Goal: Information Seeking & Learning: Find contact information

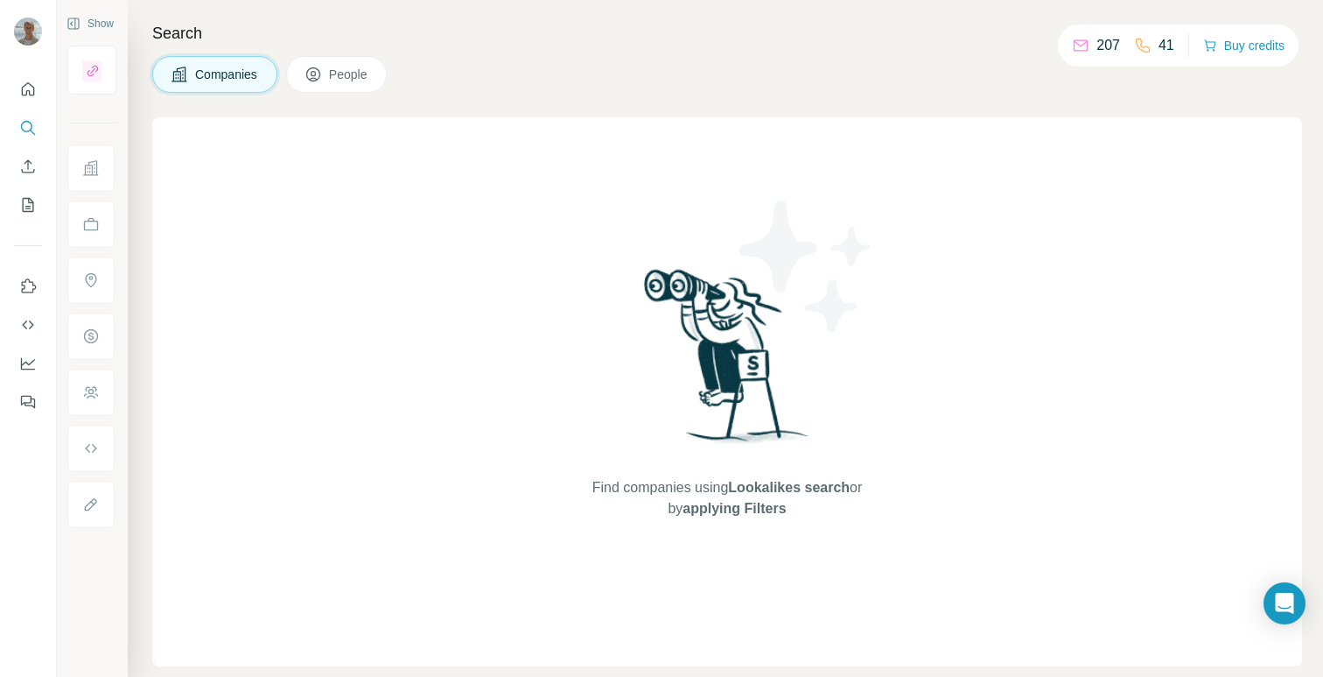
click at [343, 79] on span "People" at bounding box center [349, 75] width 40 height 18
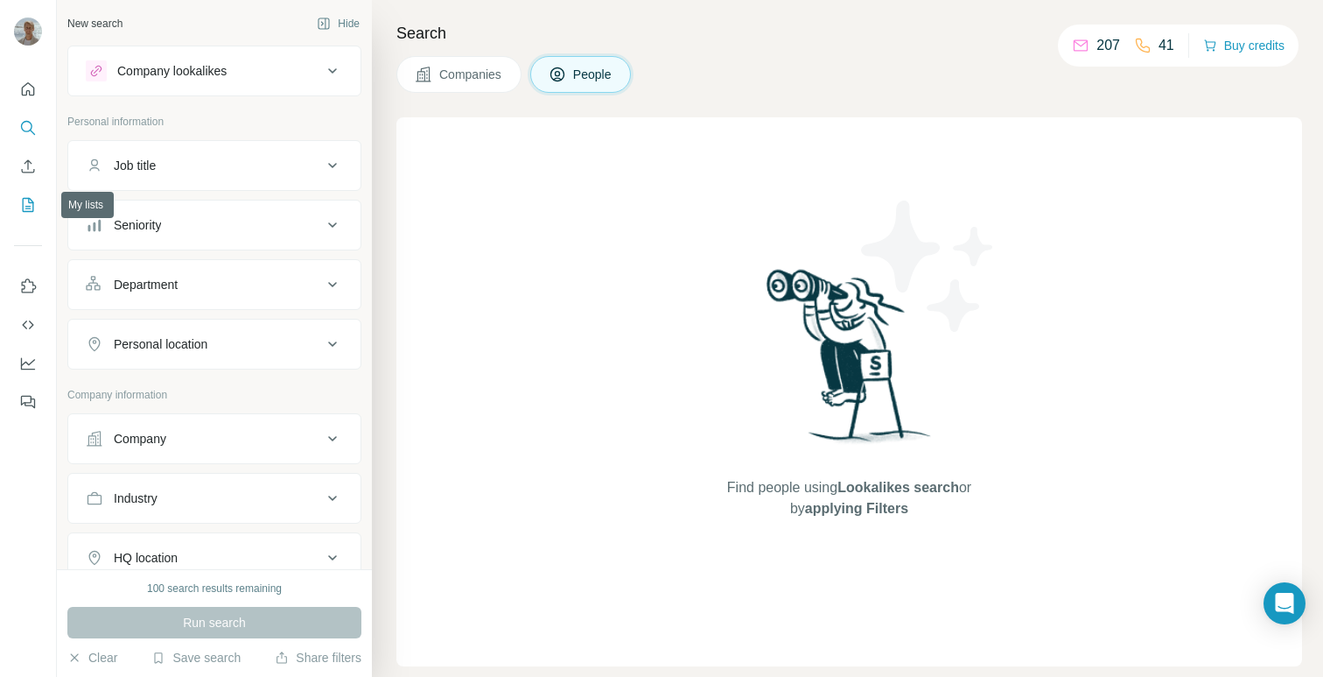
click at [26, 202] on icon "My lists" at bounding box center [28, 205] width 18 height 18
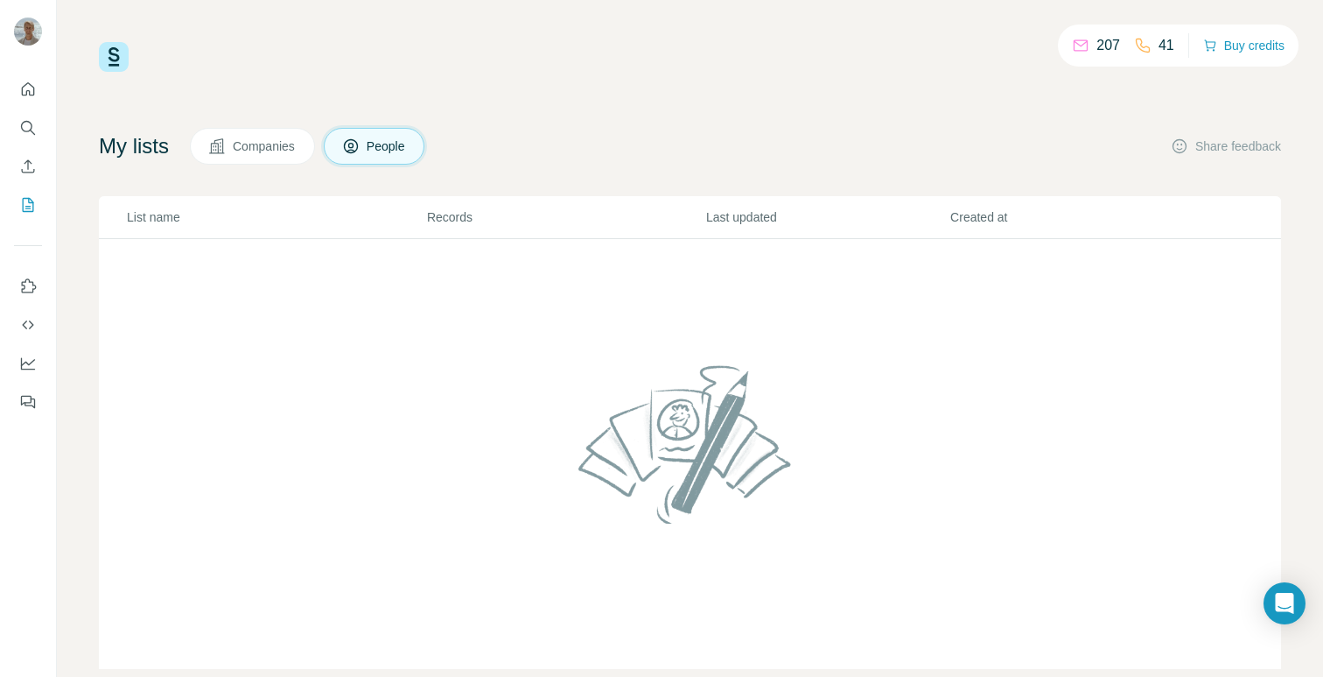
click at [273, 144] on span "Companies" at bounding box center [265, 146] width 64 height 18
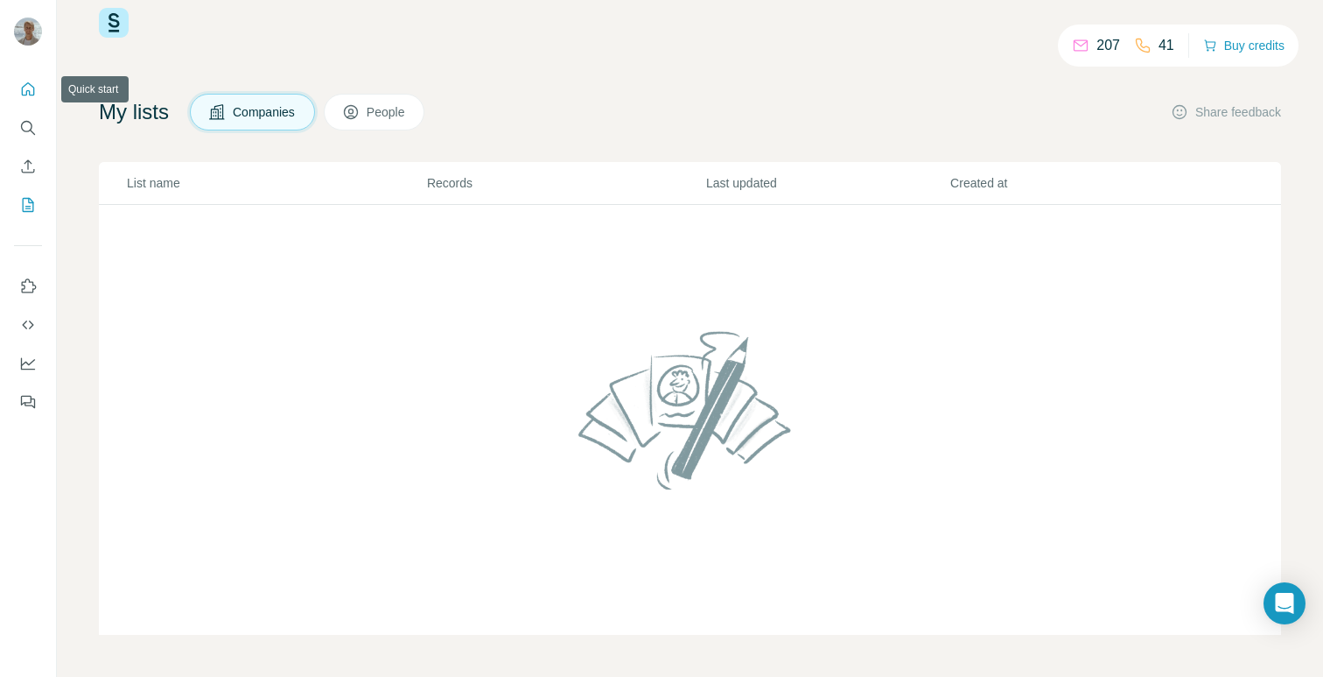
click at [32, 95] on icon "Quick start" at bounding box center [28, 90] width 18 height 18
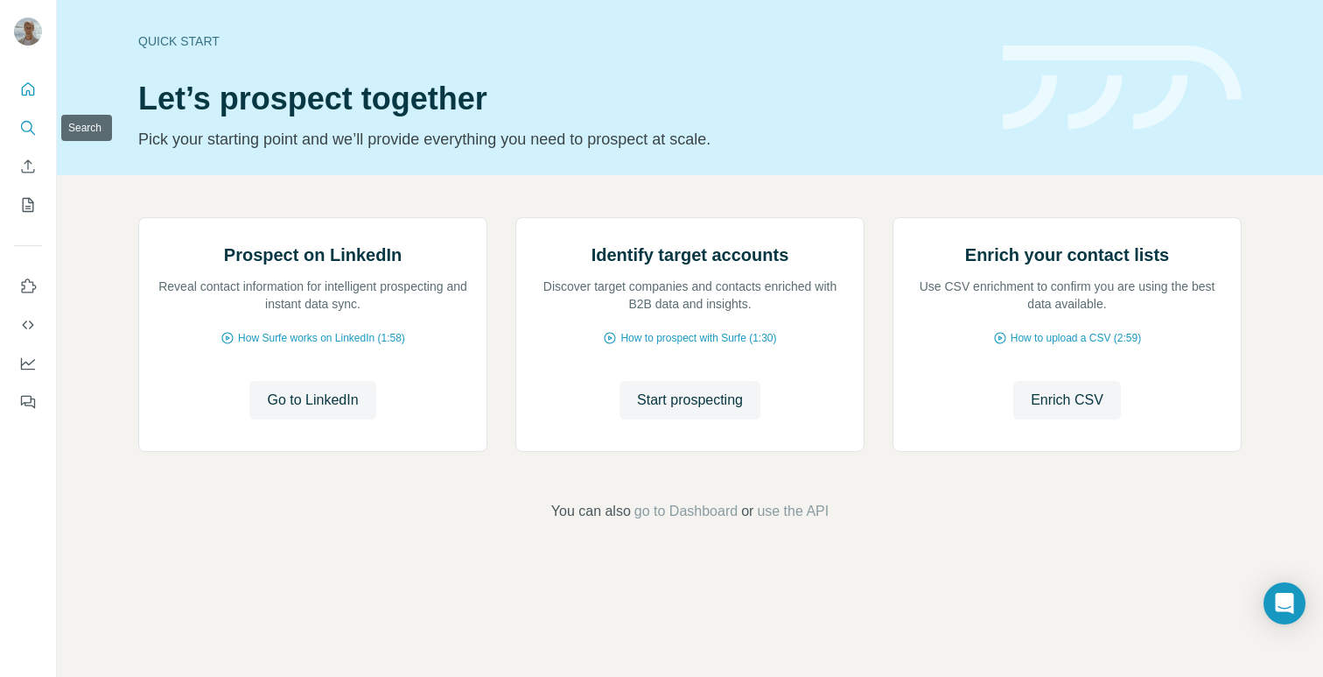
click at [32, 135] on icon "Search" at bounding box center [28, 128] width 18 height 18
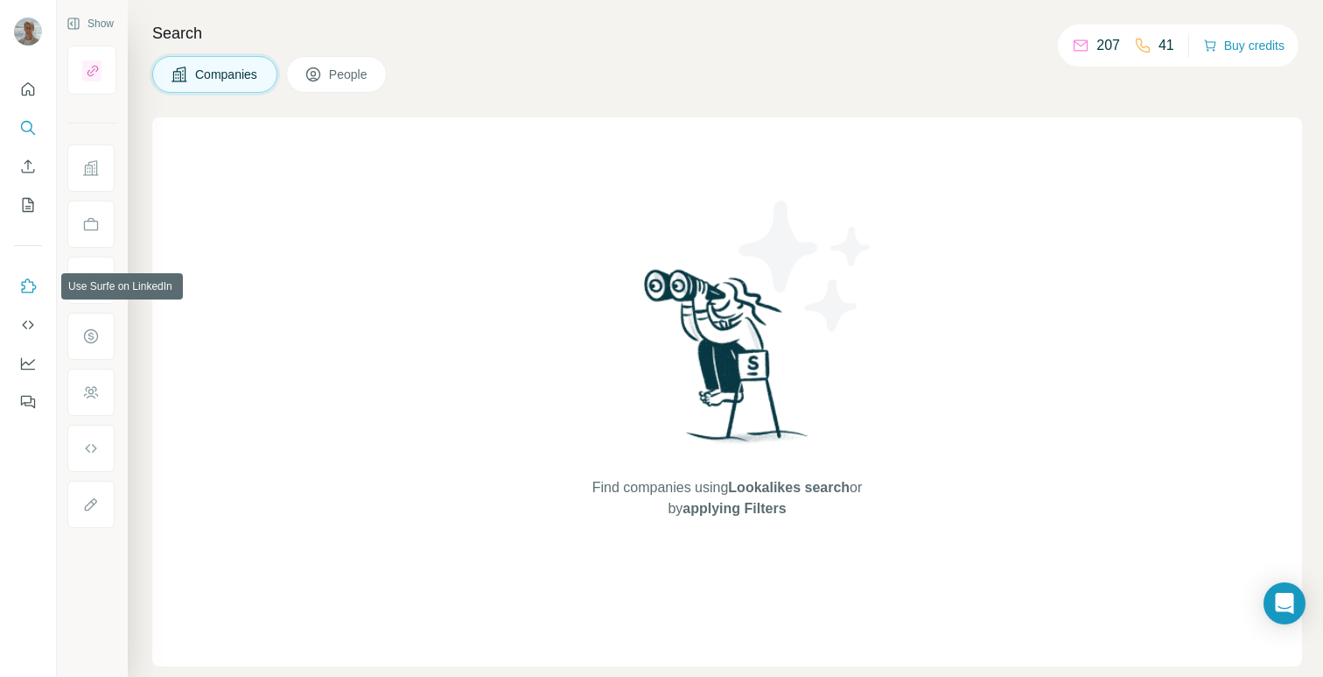
click at [31, 286] on icon "Use Surfe on LinkedIn" at bounding box center [28, 286] width 18 height 18
click at [27, 203] on icon "My lists" at bounding box center [28, 205] width 18 height 18
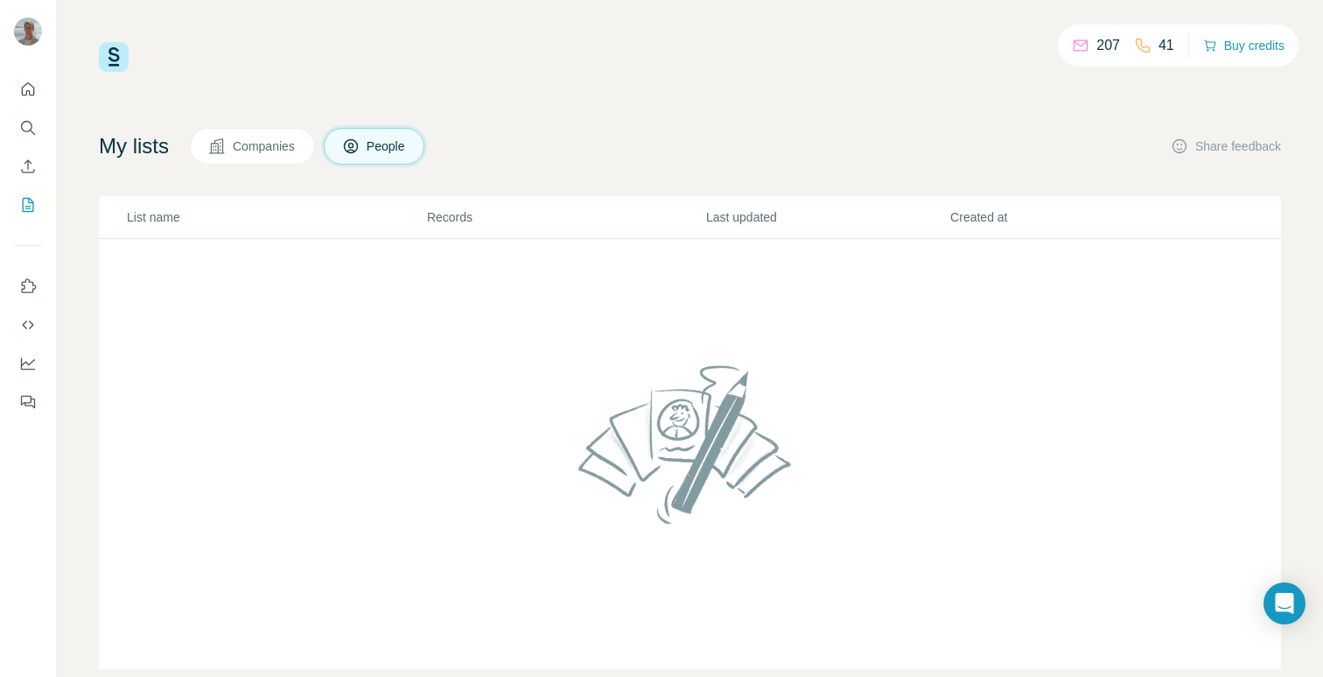
click at [1074, 45] on icon at bounding box center [1081, 46] width 18 height 18
click at [1098, 48] on p "207" at bounding box center [1109, 45] width 24 height 21
click at [256, 143] on span "Companies" at bounding box center [265, 146] width 64 height 18
click at [111, 46] on img at bounding box center [114, 57] width 30 height 30
click at [31, 98] on button "Quick start" at bounding box center [28, 90] width 28 height 32
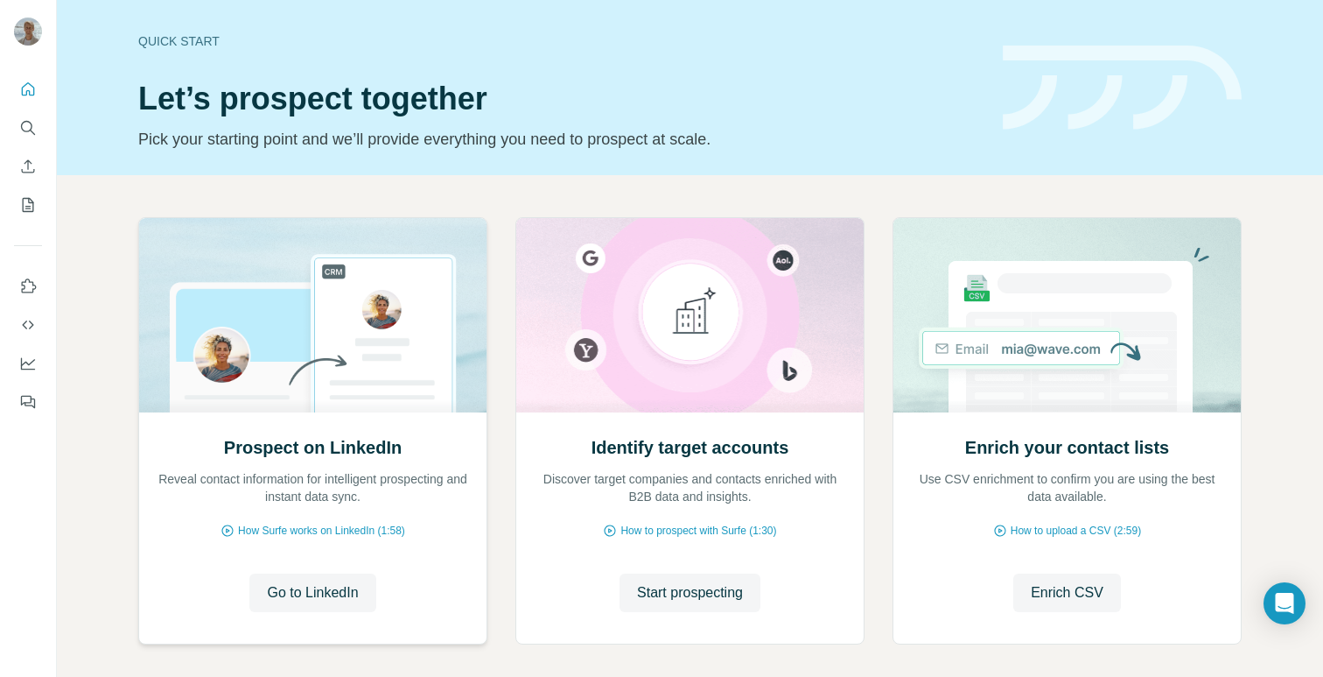
scroll to position [80, 0]
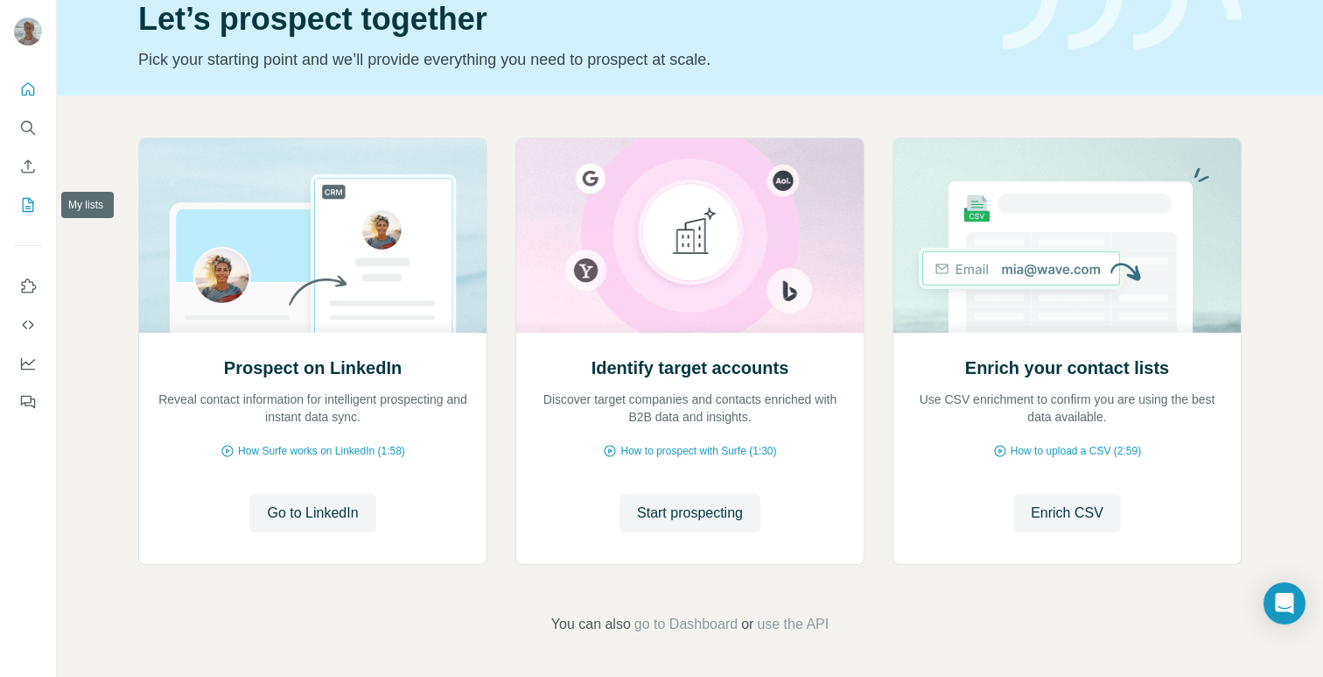
click at [29, 200] on icon "My lists" at bounding box center [29, 203] width 9 height 11
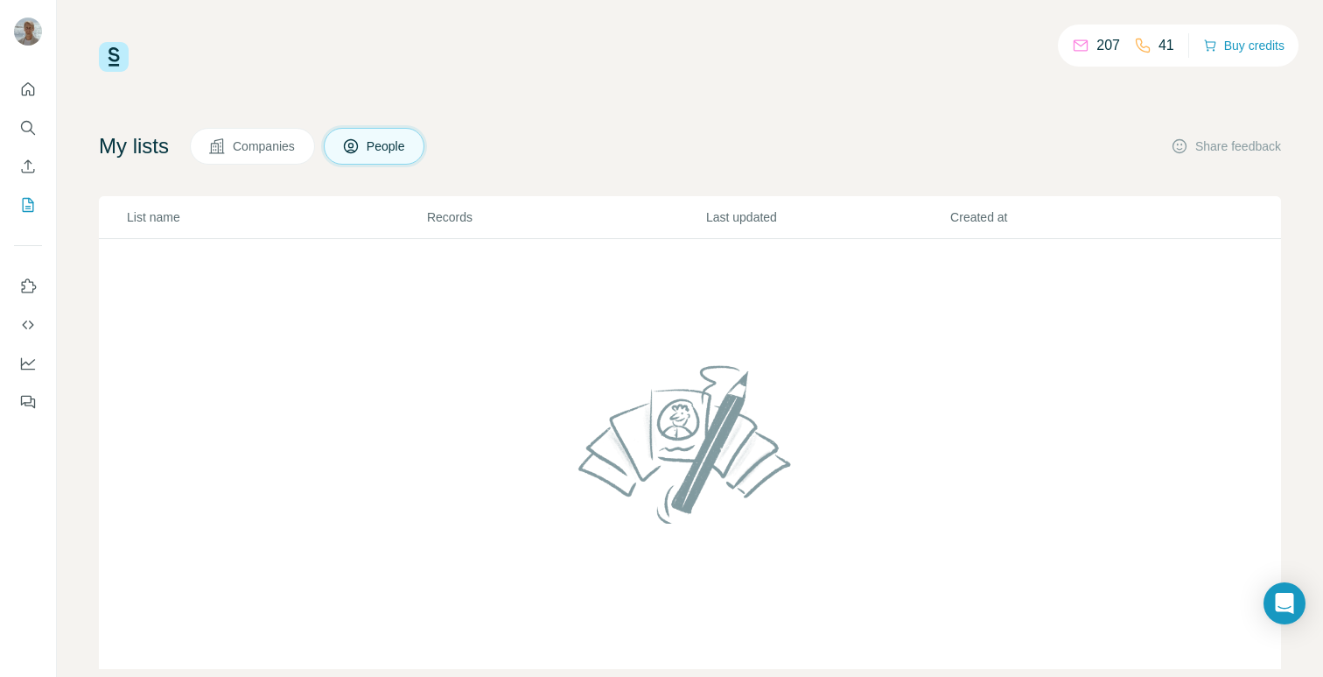
click at [394, 154] on span "People" at bounding box center [387, 146] width 40 height 18
click at [1237, 47] on button "Buy credits" at bounding box center [1243, 45] width 81 height 25
click at [109, 55] on img at bounding box center [114, 57] width 30 height 30
click at [34, 126] on icon "Search" at bounding box center [28, 128] width 18 height 18
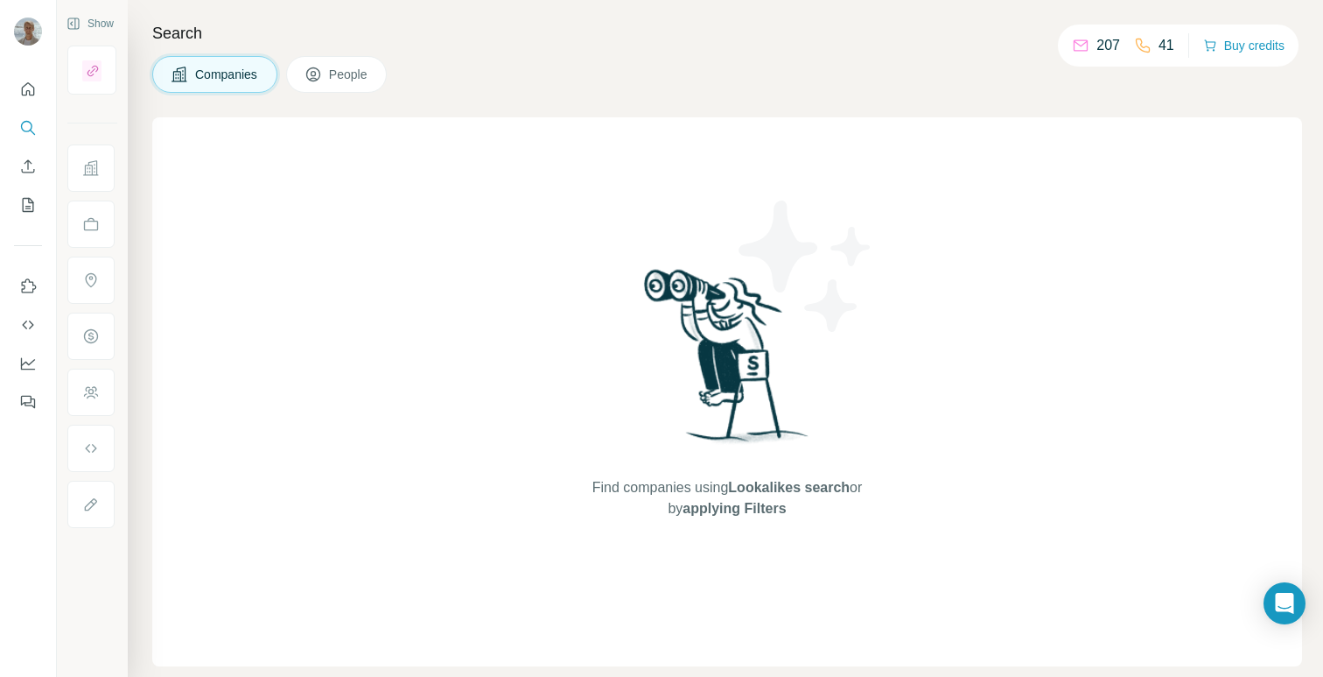
click at [344, 87] on button "People" at bounding box center [337, 74] width 102 height 37
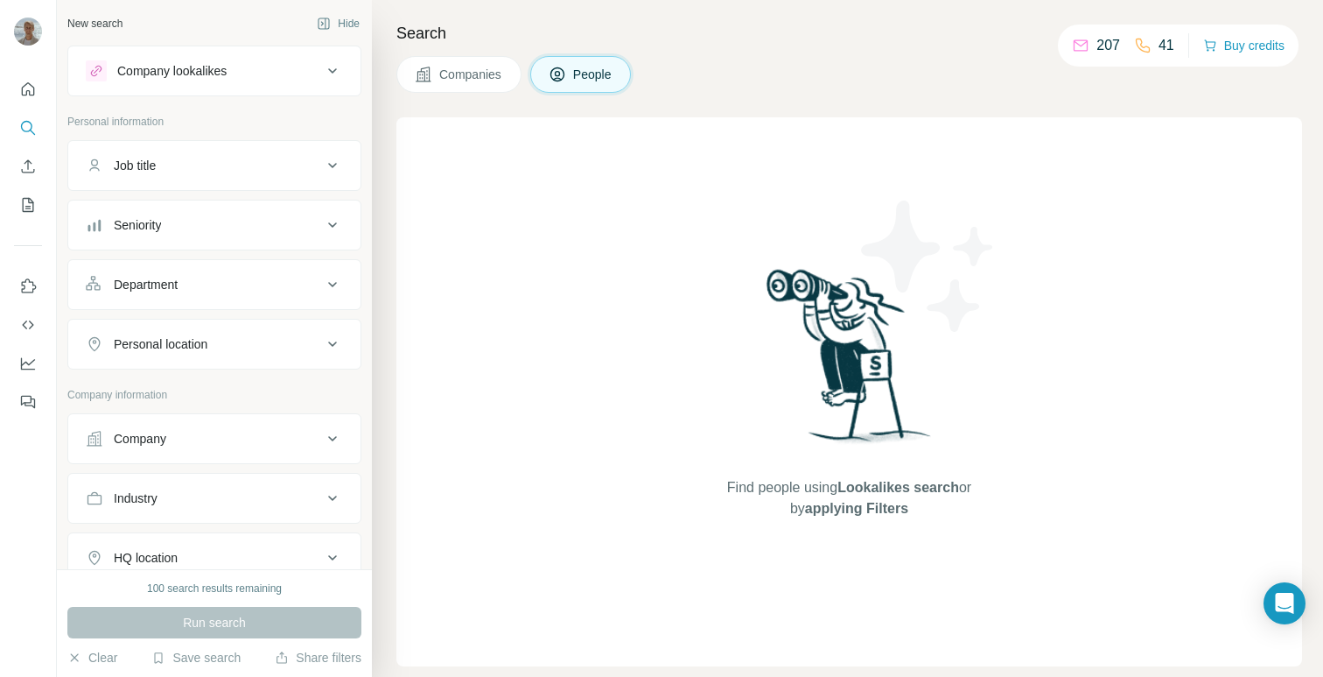
click at [221, 151] on button "Job title" at bounding box center [214, 165] width 292 height 42
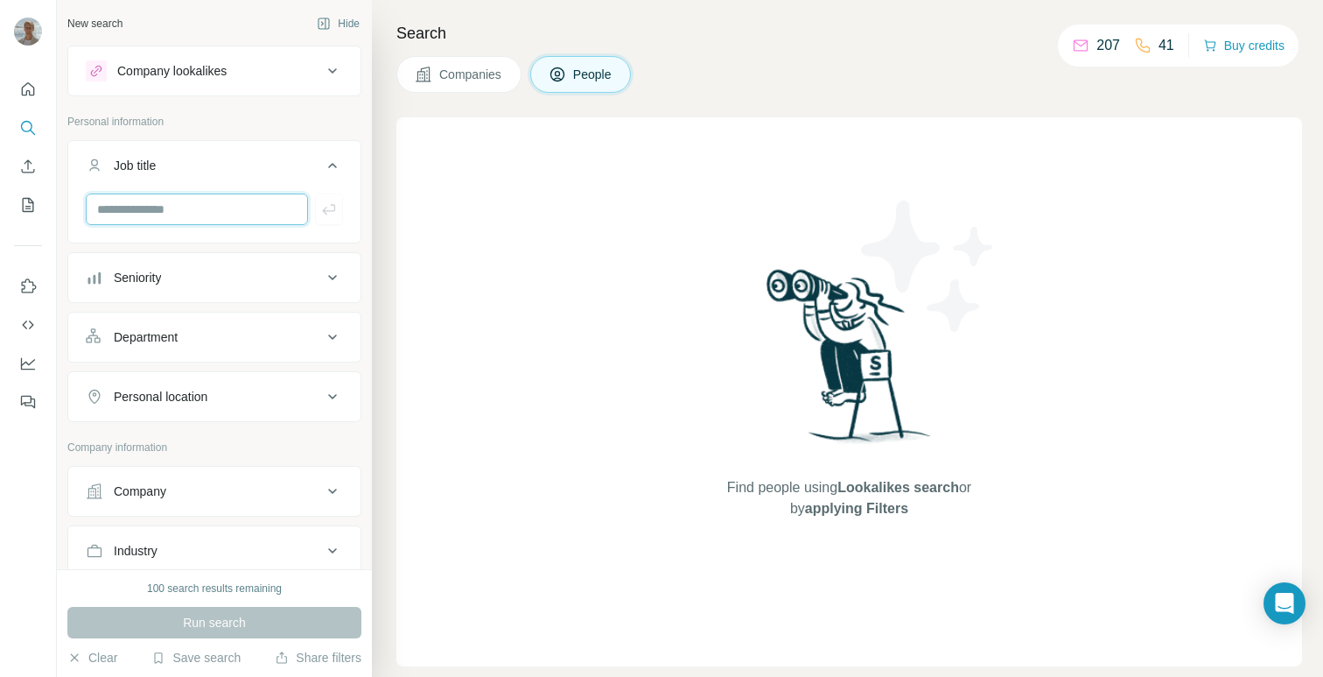
click at [218, 207] on input "text" at bounding box center [197, 209] width 222 height 32
type input "*"
type input "**********"
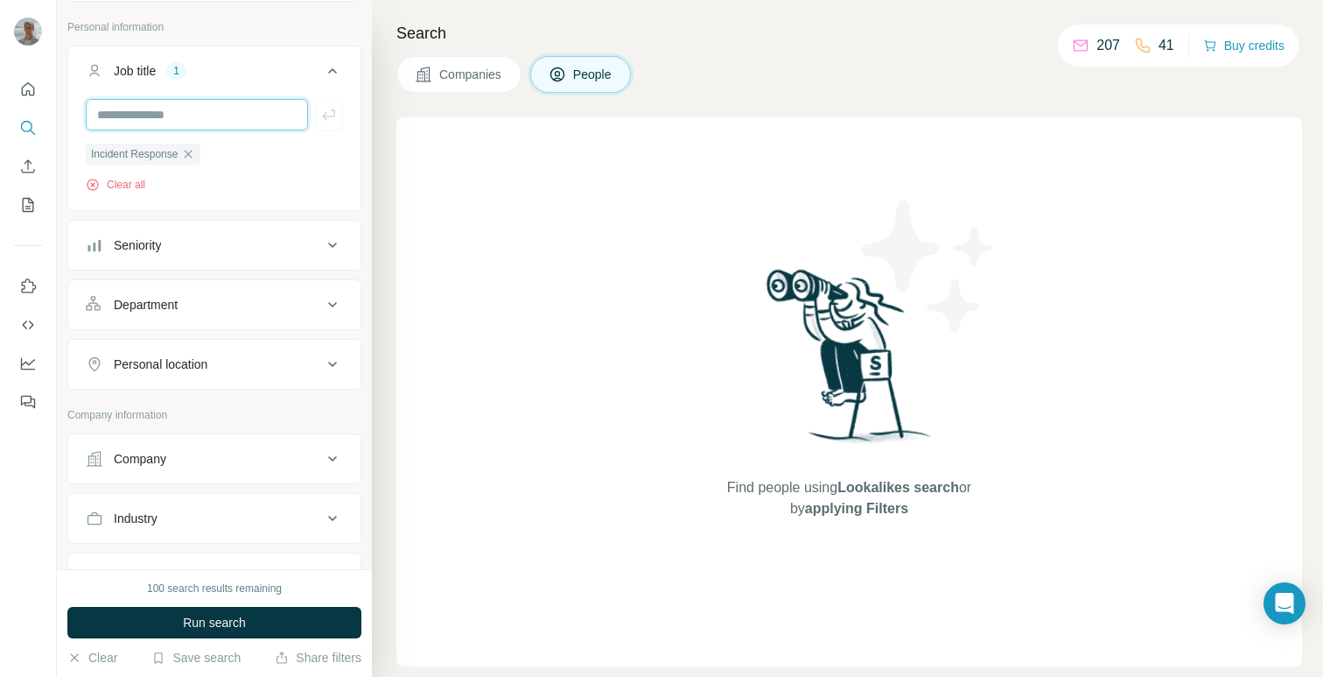
scroll to position [101, 0]
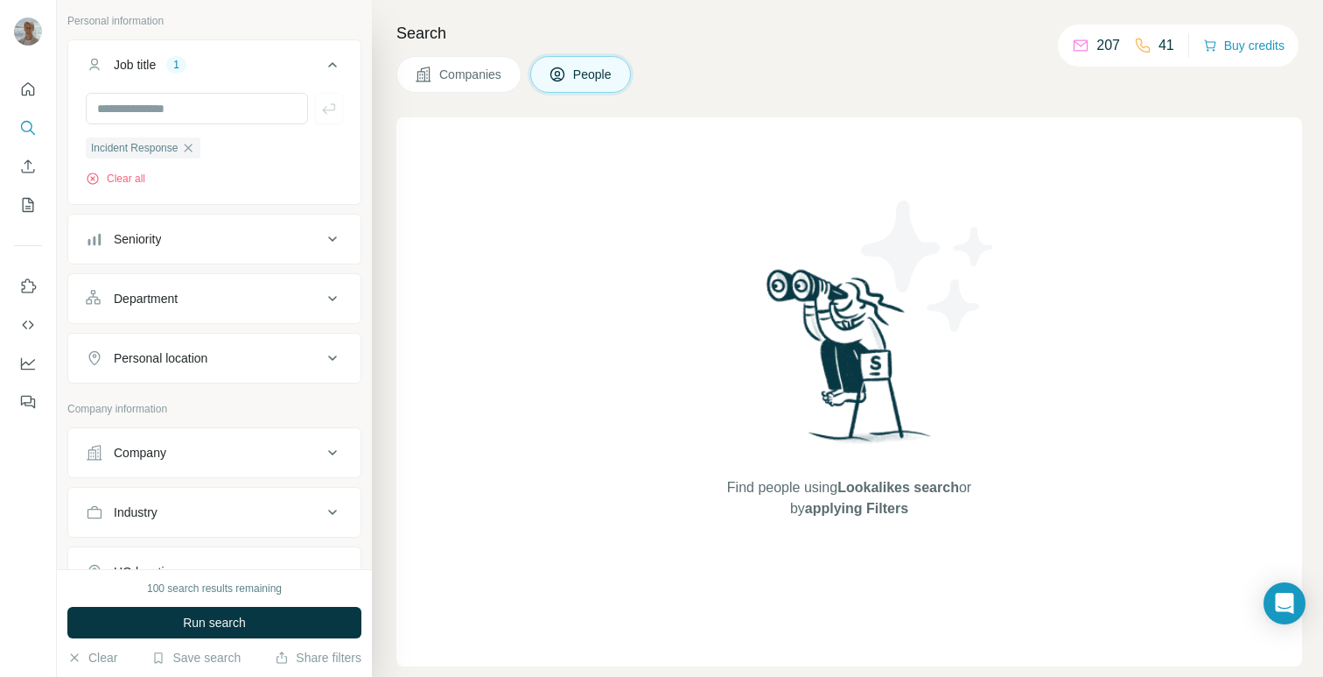
click at [161, 444] on div "Company" at bounding box center [140, 453] width 53 height 18
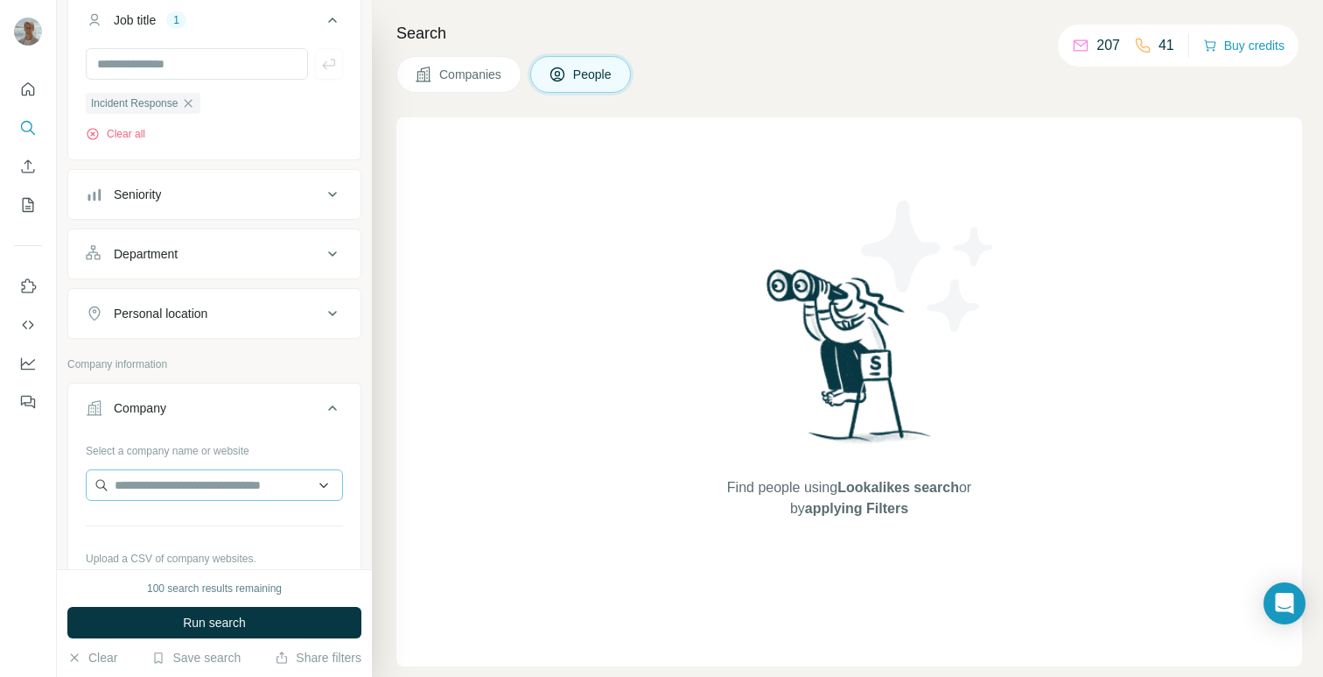
scroll to position [151, 0]
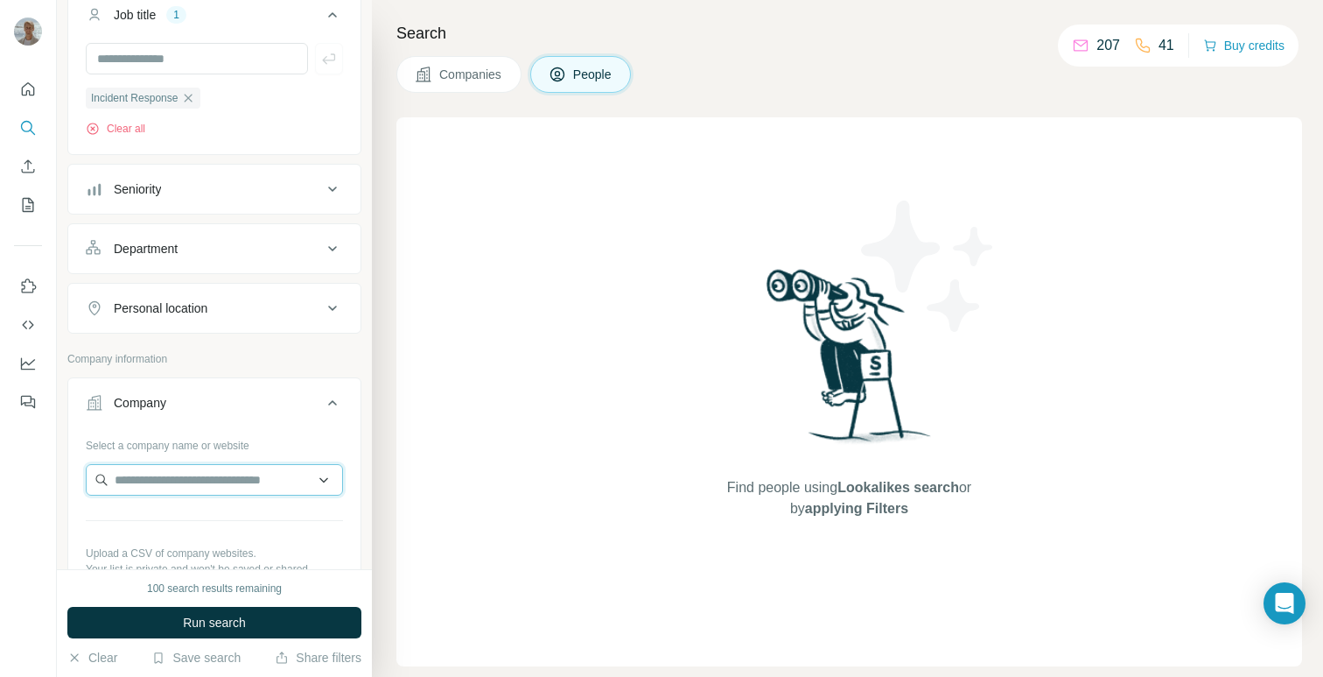
click at [217, 487] on input "text" at bounding box center [214, 480] width 257 height 32
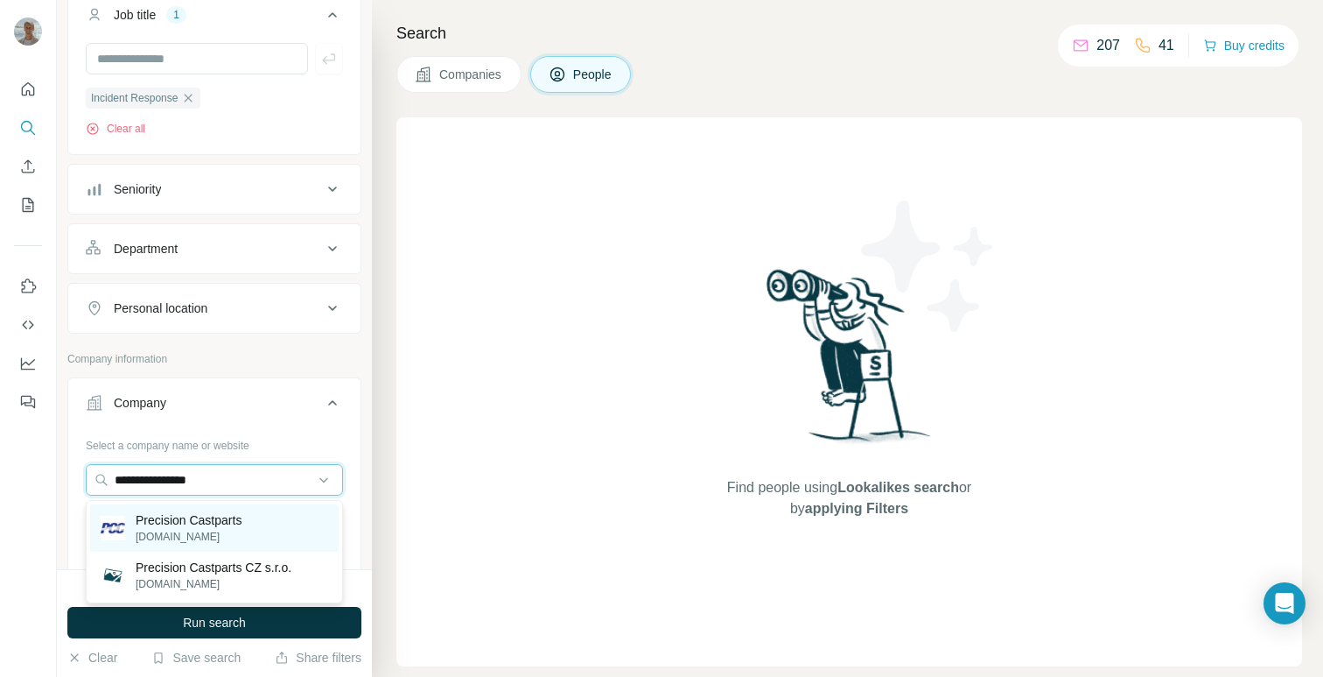
type input "**********"
click at [180, 535] on p "[DOMAIN_NAME]" at bounding box center [189, 537] width 106 height 16
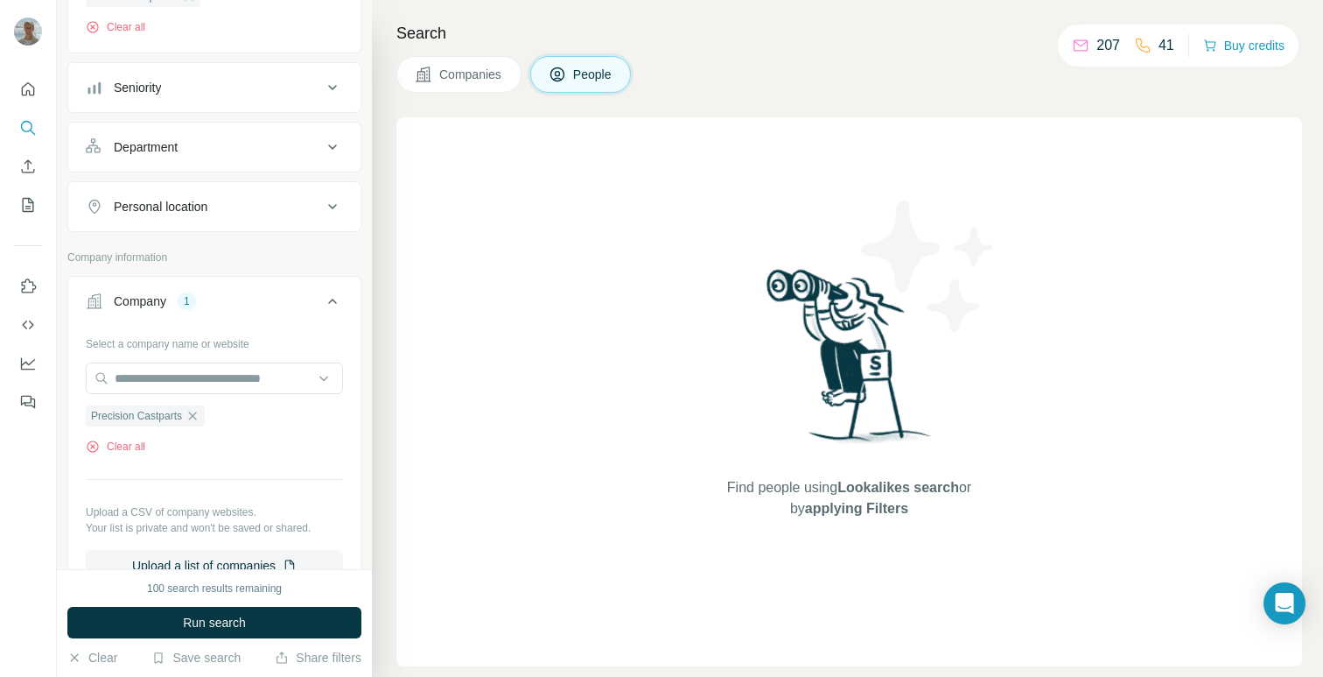
scroll to position [291, 0]
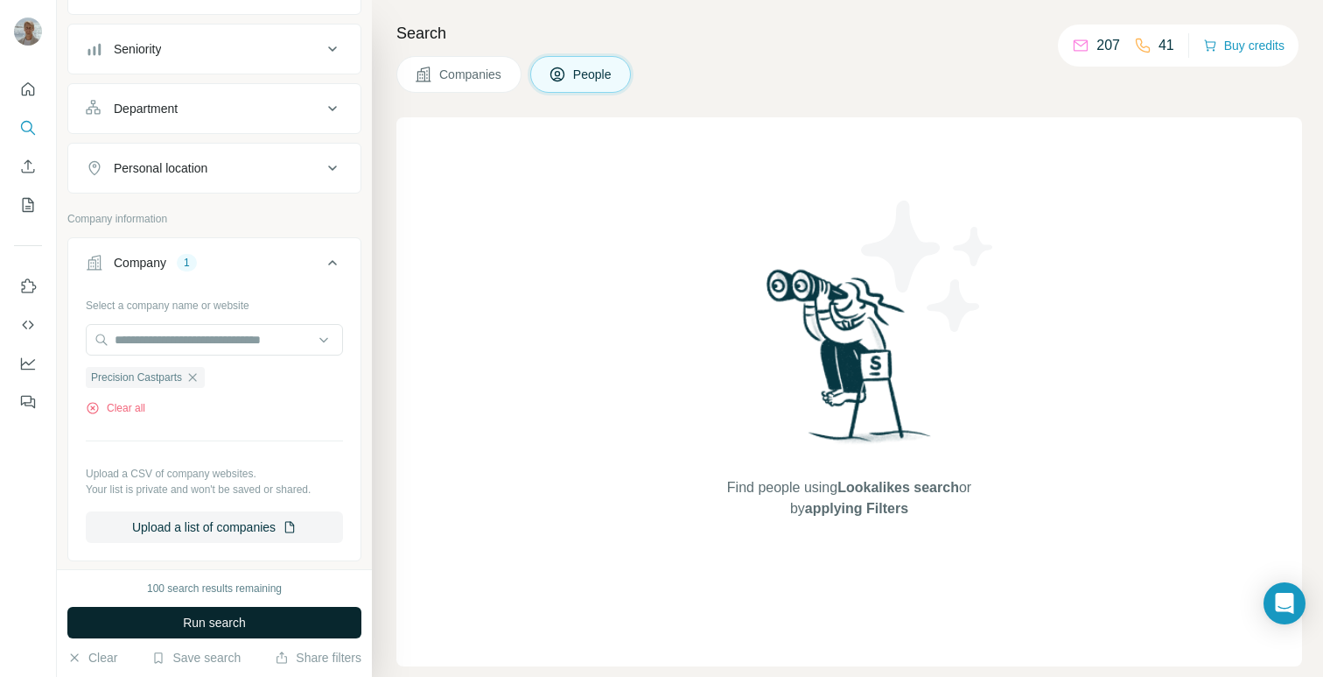
click at [221, 616] on span "Run search" at bounding box center [214, 622] width 63 height 18
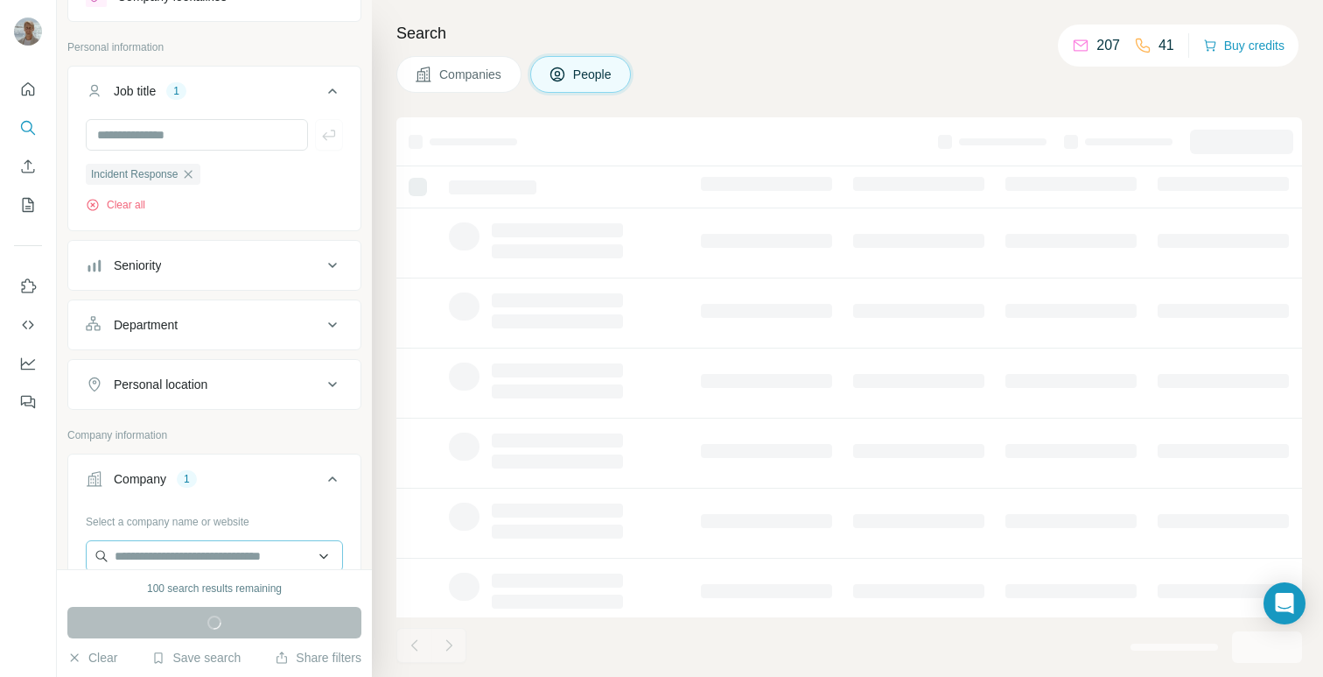
scroll to position [0, 0]
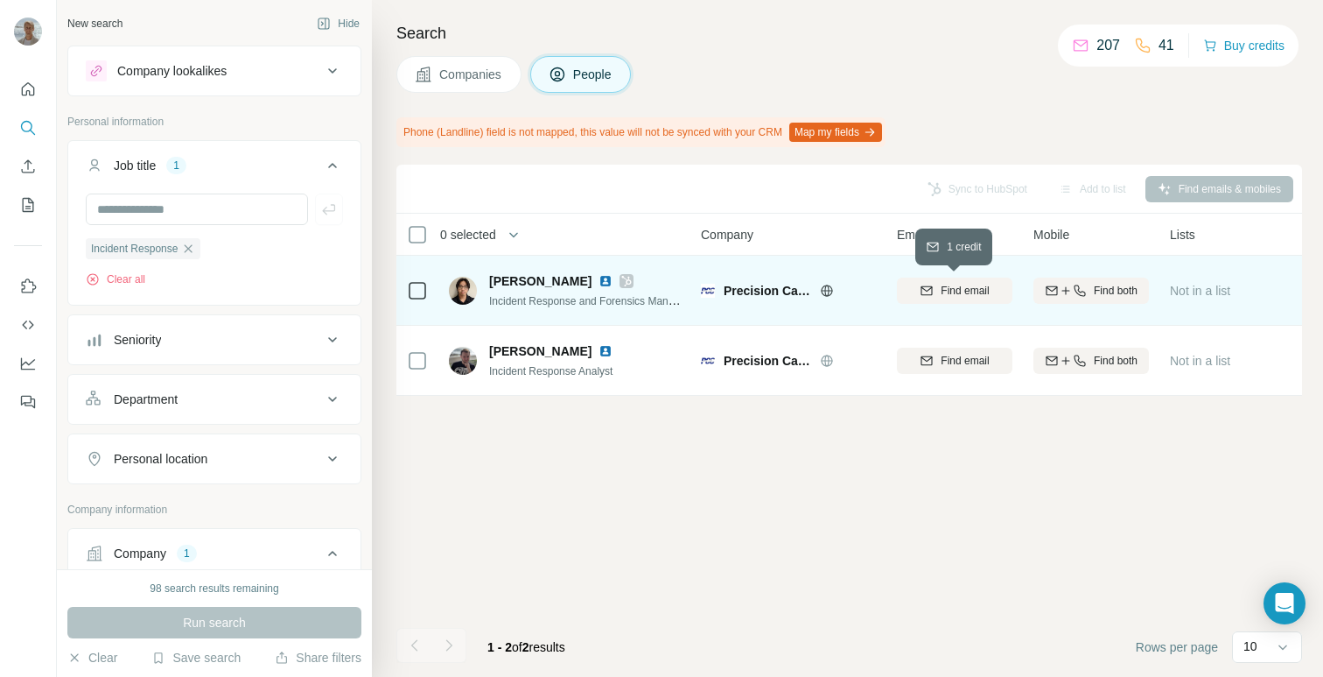
click at [941, 289] on span "Find email" at bounding box center [965, 291] width 48 height 16
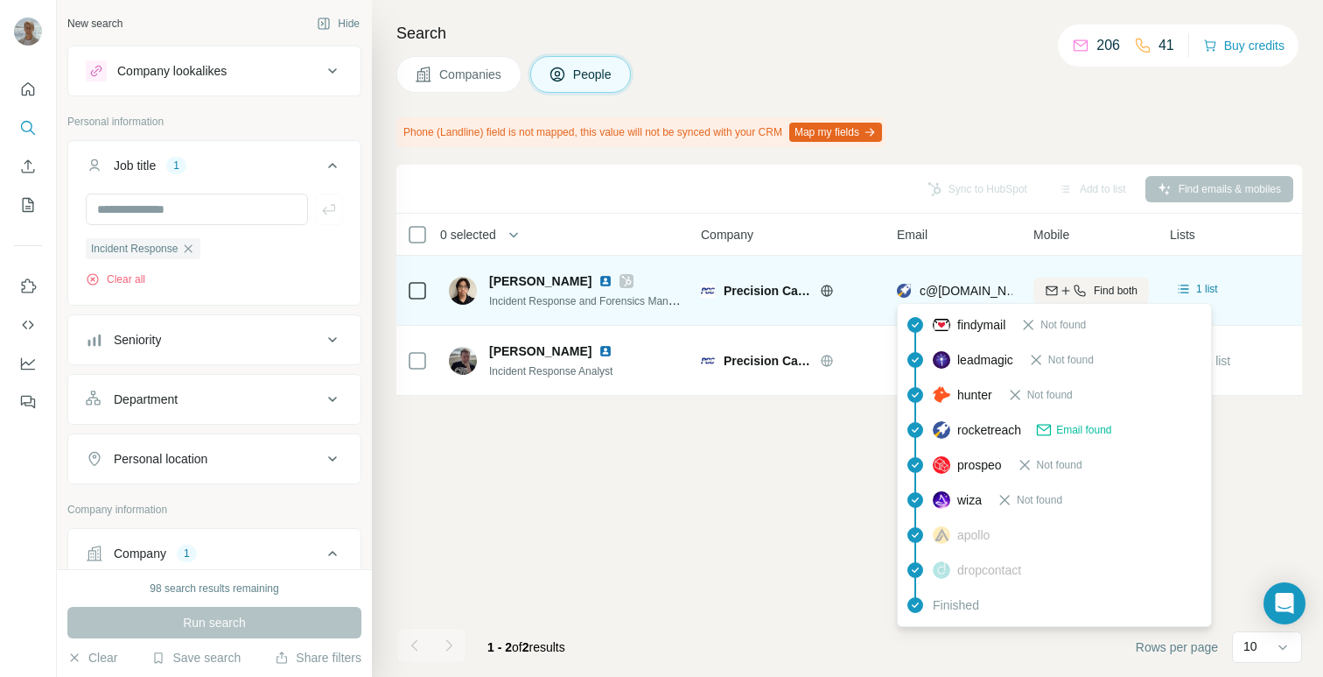
click at [987, 292] on span "c@[DOMAIN_NAME]" at bounding box center [978, 291] width 116 height 14
click at [946, 287] on span "c@[DOMAIN_NAME]" at bounding box center [978, 291] width 116 height 14
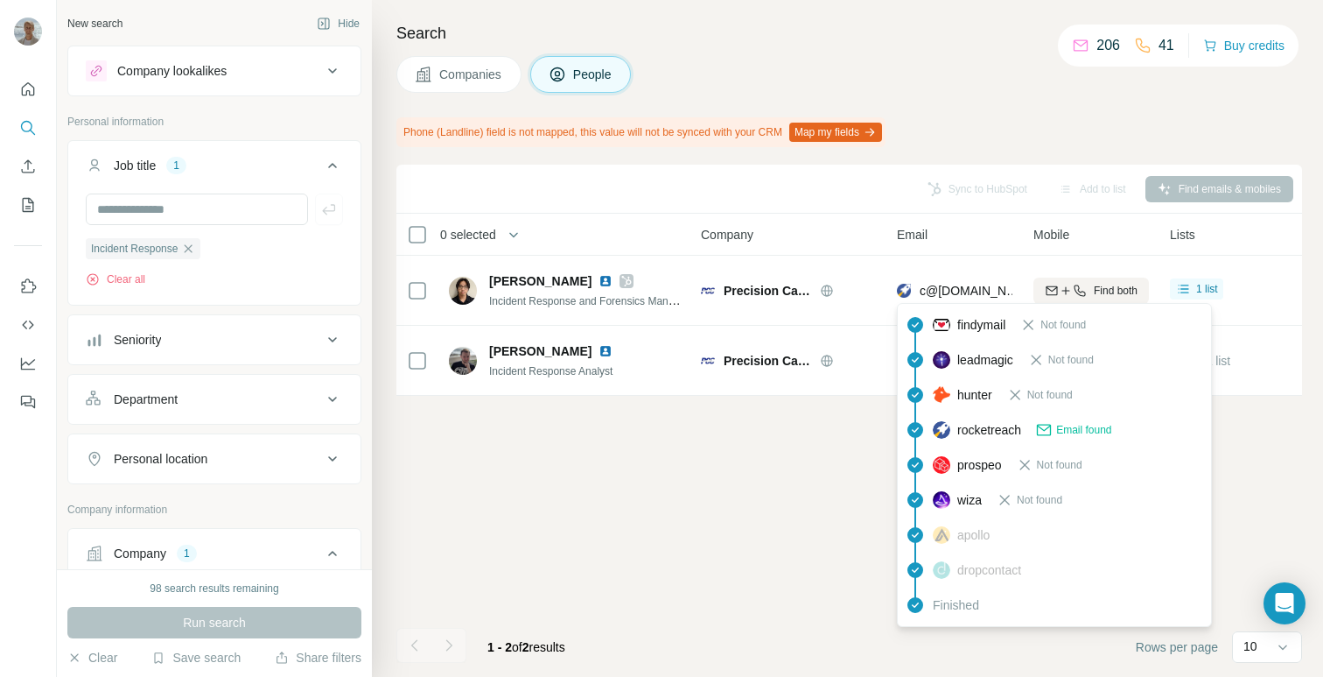
click at [1052, 427] on icon at bounding box center [1044, 430] width 18 height 18
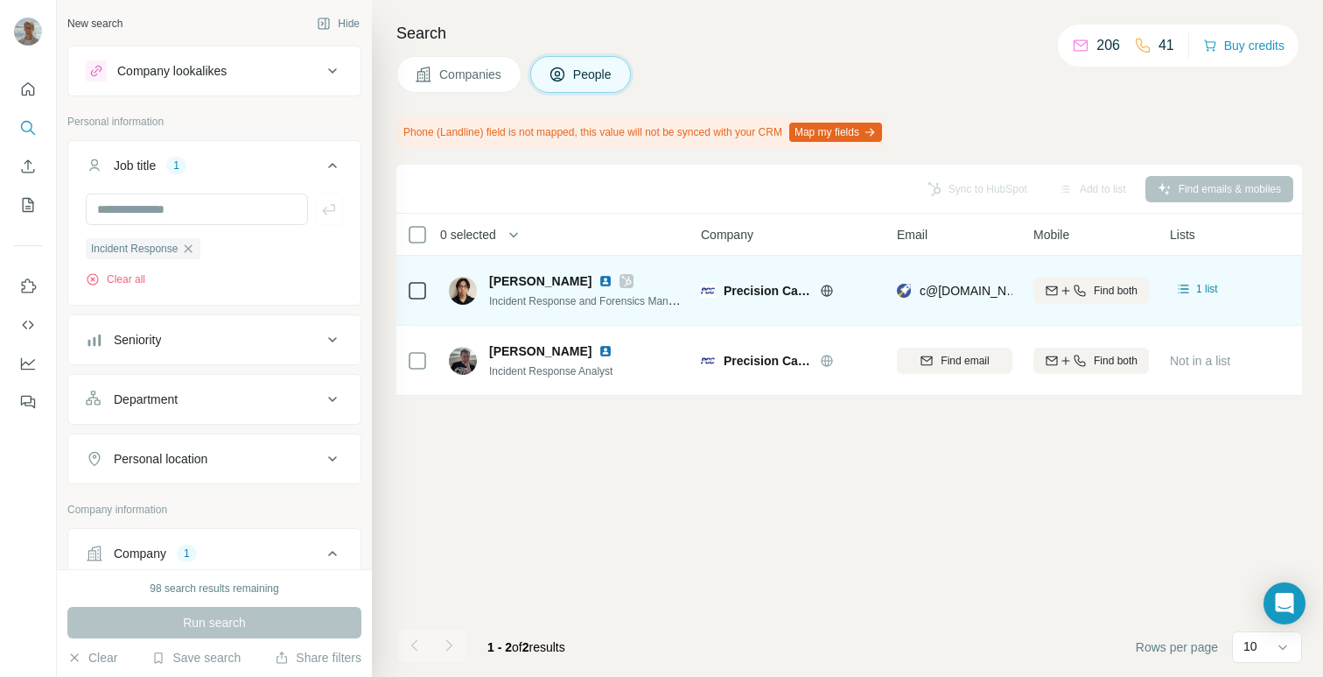
click at [522, 277] on span "[PERSON_NAME]" at bounding box center [540, 281] width 102 height 18
click at [557, 304] on span "Incident Response and Forensics Manager" at bounding box center [589, 300] width 200 height 14
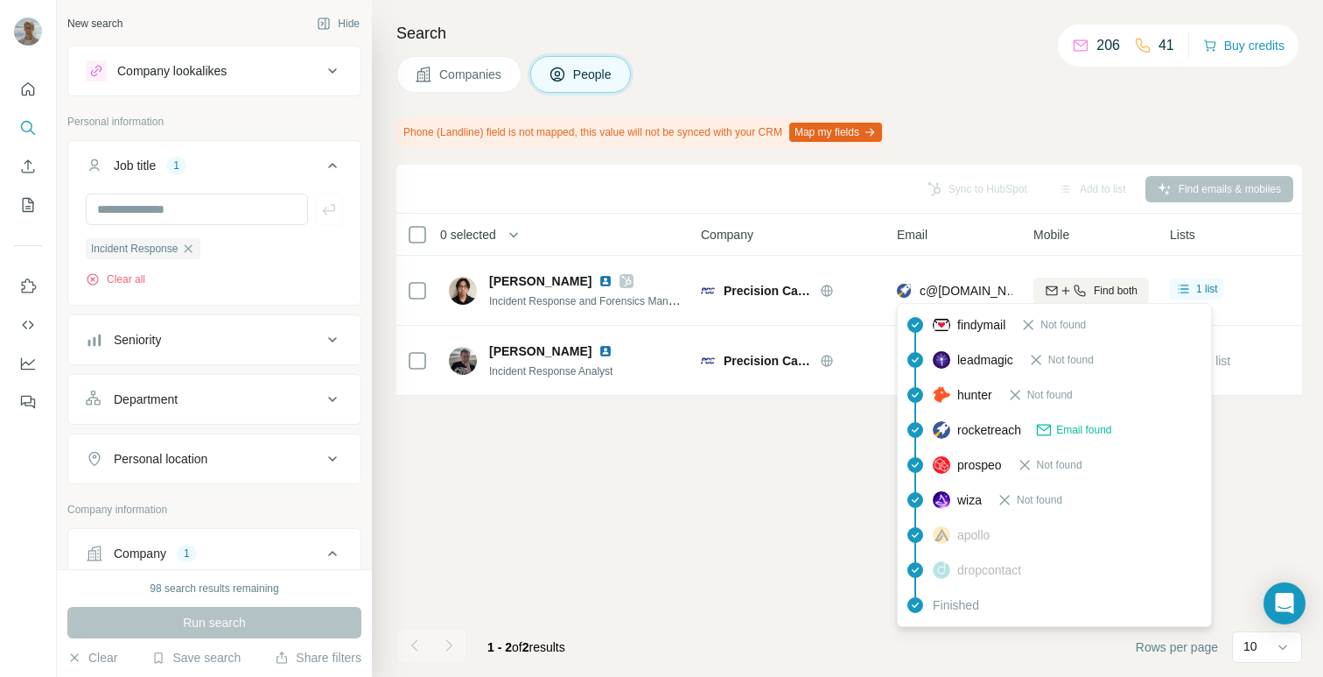
click at [951, 427] on div "rocketreach Email found" at bounding box center [1022, 430] width 179 height 18
click at [1047, 431] on icon at bounding box center [1044, 430] width 18 height 18
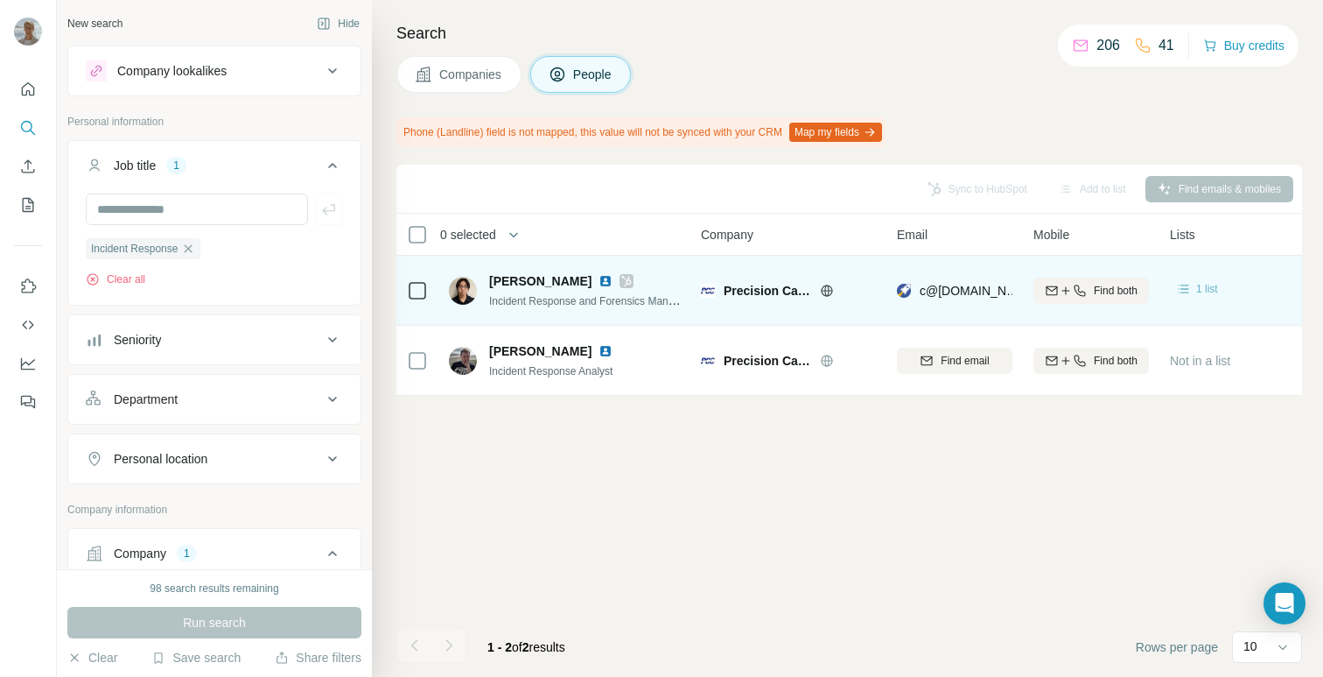
click at [1207, 291] on span "1 list" at bounding box center [1207, 289] width 22 height 16
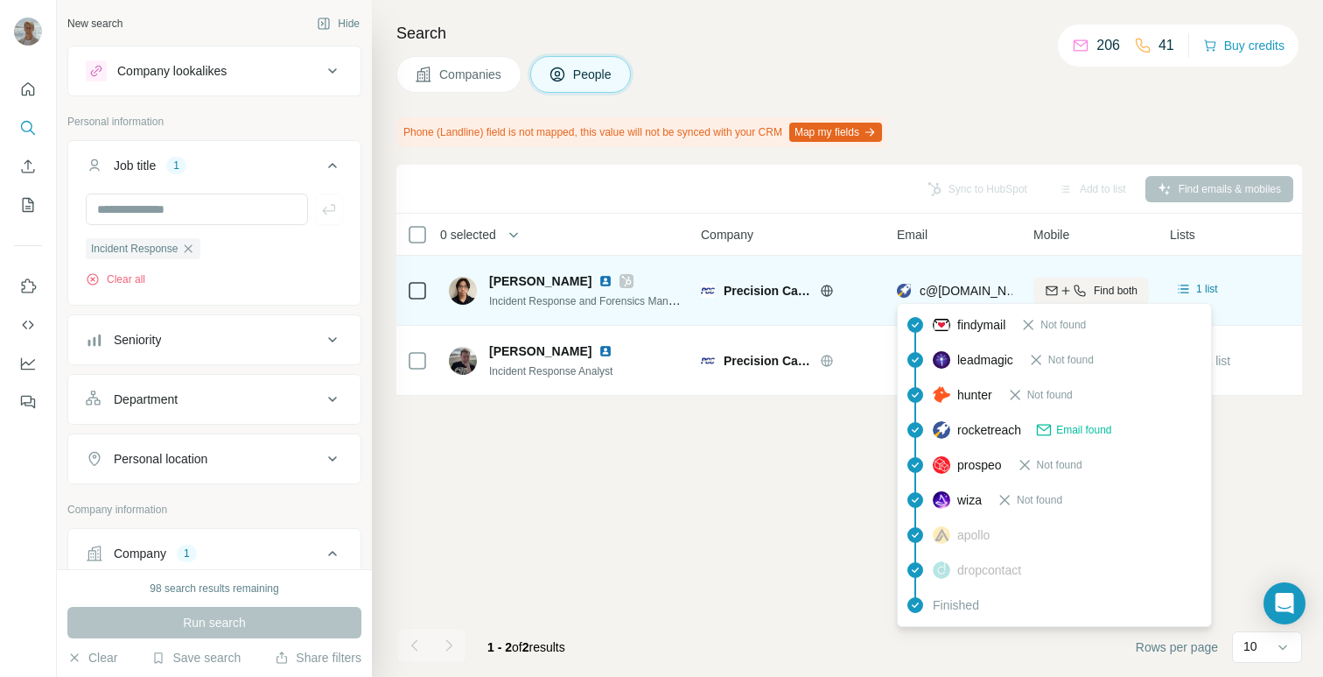
click at [955, 287] on span "c@[DOMAIN_NAME]" at bounding box center [978, 291] width 116 height 14
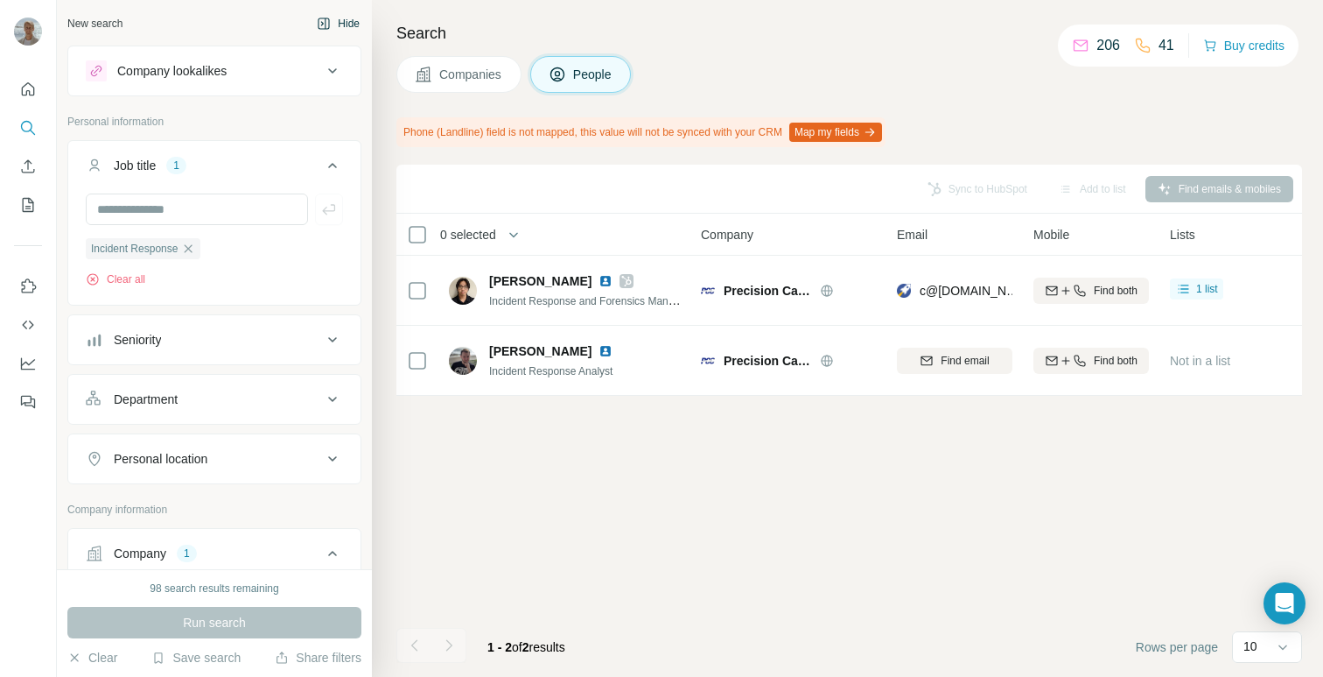
click at [338, 22] on button "Hide" at bounding box center [338, 24] width 67 height 26
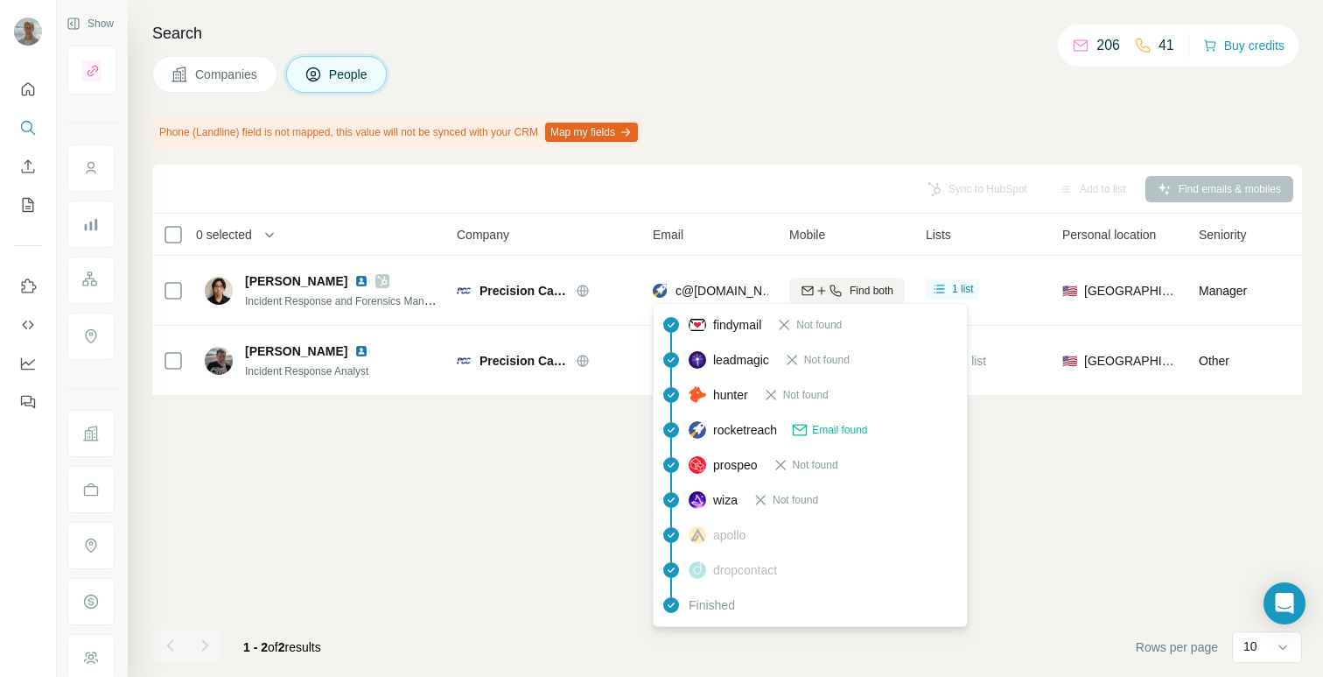
click at [824, 428] on span "Email found" at bounding box center [839, 430] width 55 height 16
click at [824, 428] on div "Sync to HubSpot Add to list Find emails & mobiles 0 selected People Company Ema…" at bounding box center [727, 421] width 1150 height 512
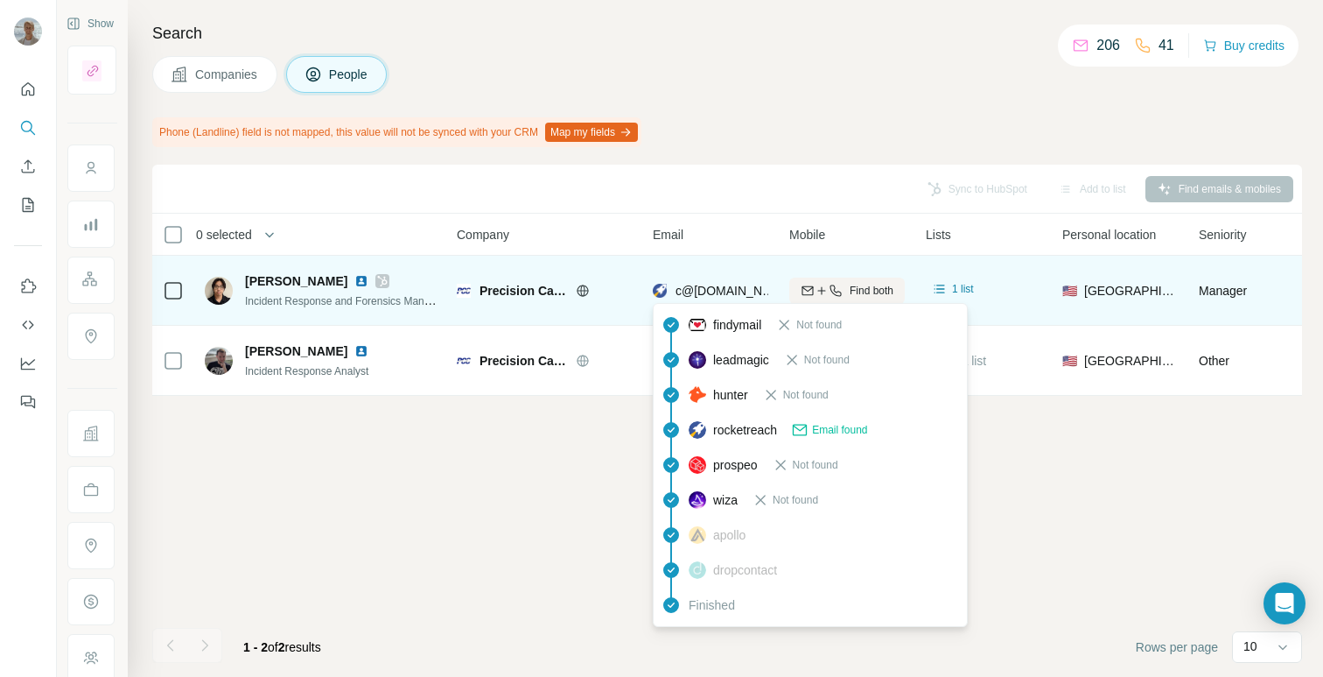
click at [659, 284] on img at bounding box center [660, 291] width 14 height 18
click at [691, 290] on span "c@[DOMAIN_NAME]" at bounding box center [734, 291] width 116 height 14
click at [691, 291] on span "c@[DOMAIN_NAME]" at bounding box center [734, 291] width 116 height 14
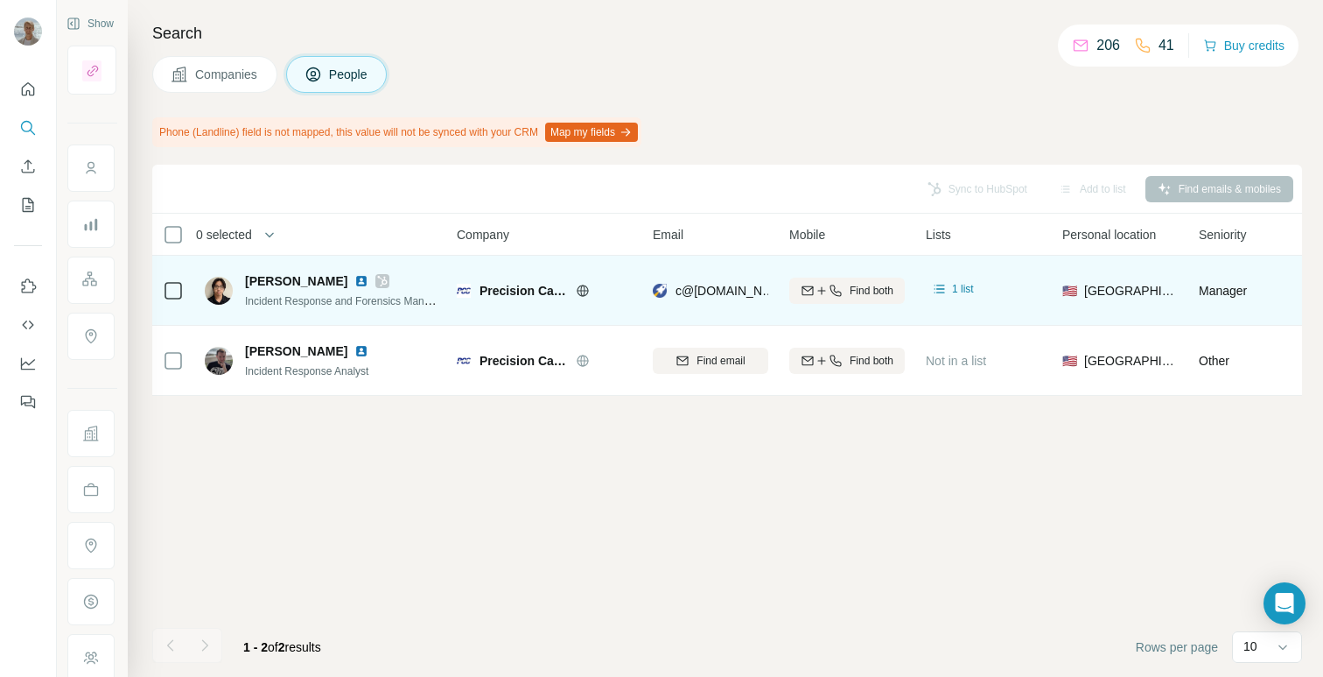
click at [372, 298] on span "Incident Response and Forensics Manager" at bounding box center [345, 300] width 200 height 14
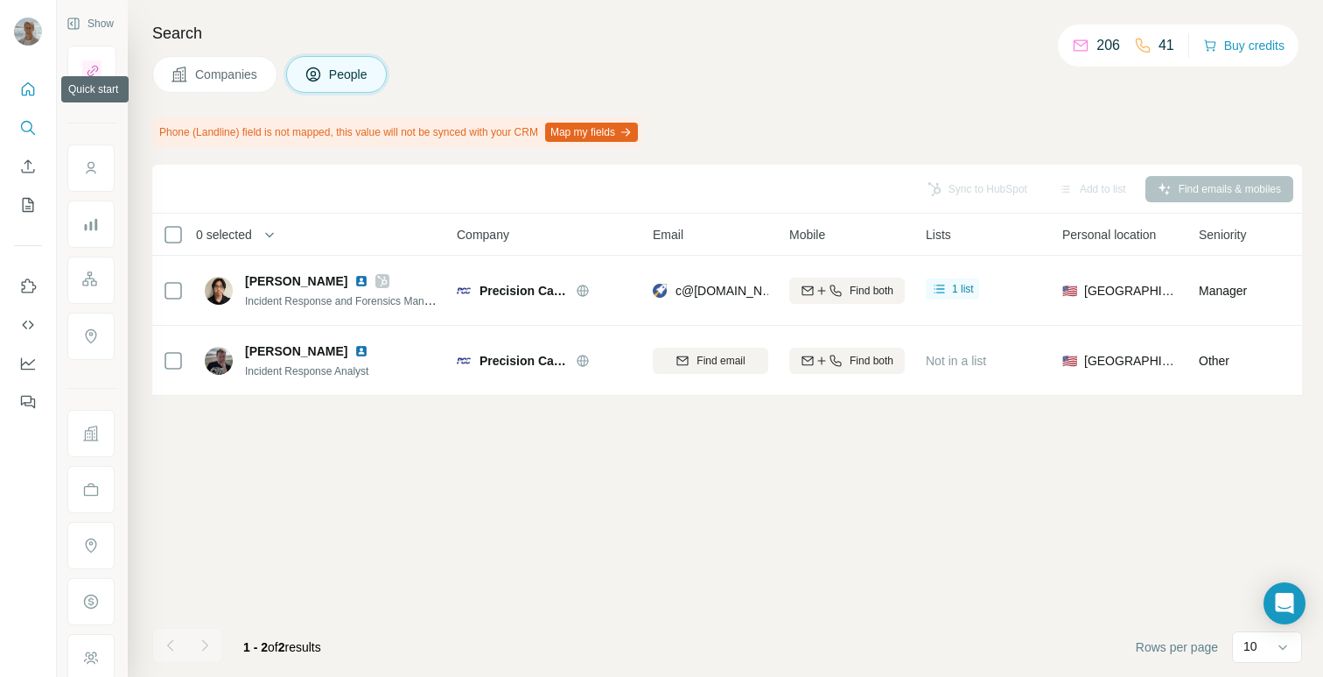
click at [22, 92] on icon "Quick start" at bounding box center [28, 88] width 13 height 13
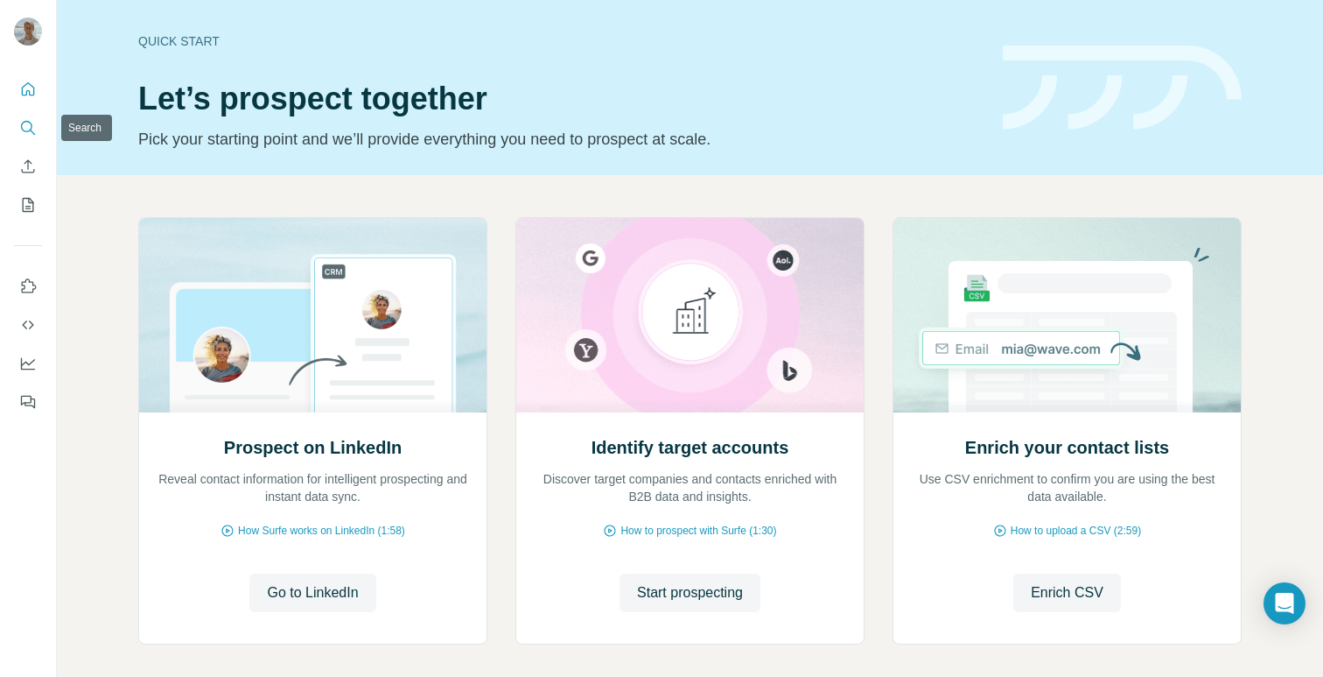
click at [19, 133] on icon "Search" at bounding box center [28, 128] width 18 height 18
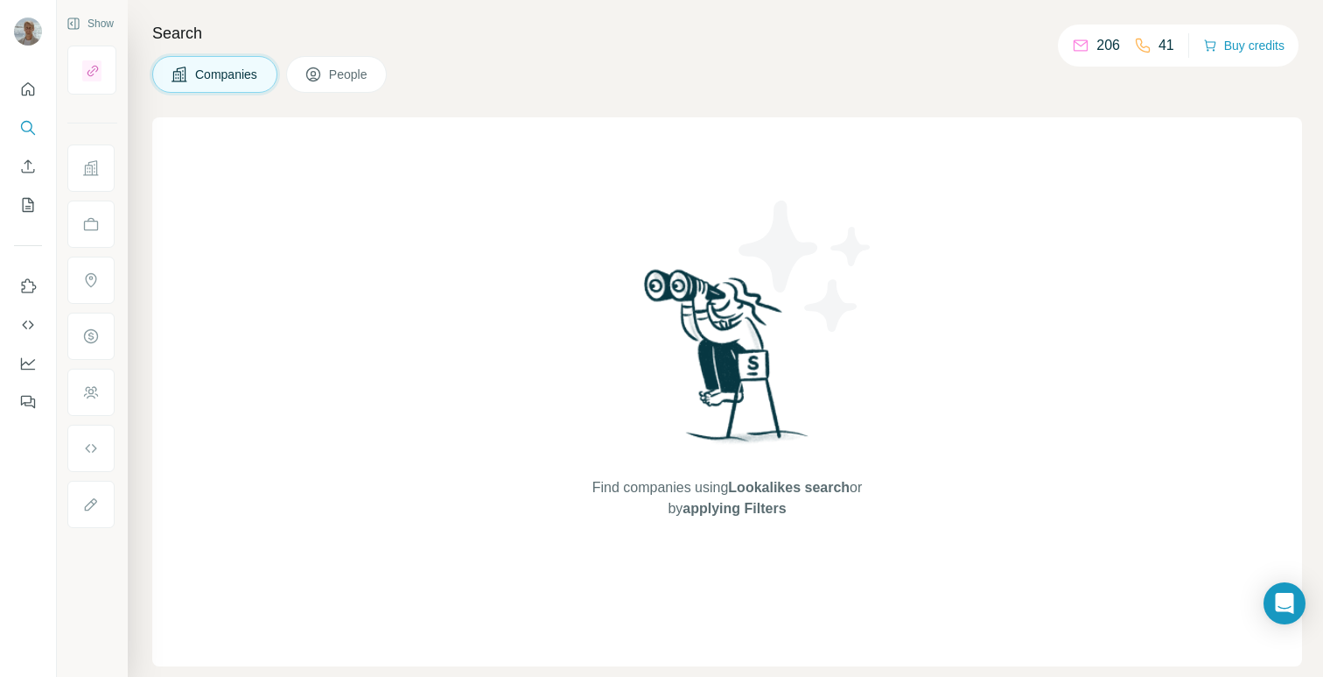
click at [346, 76] on span "People" at bounding box center [349, 75] width 40 height 18
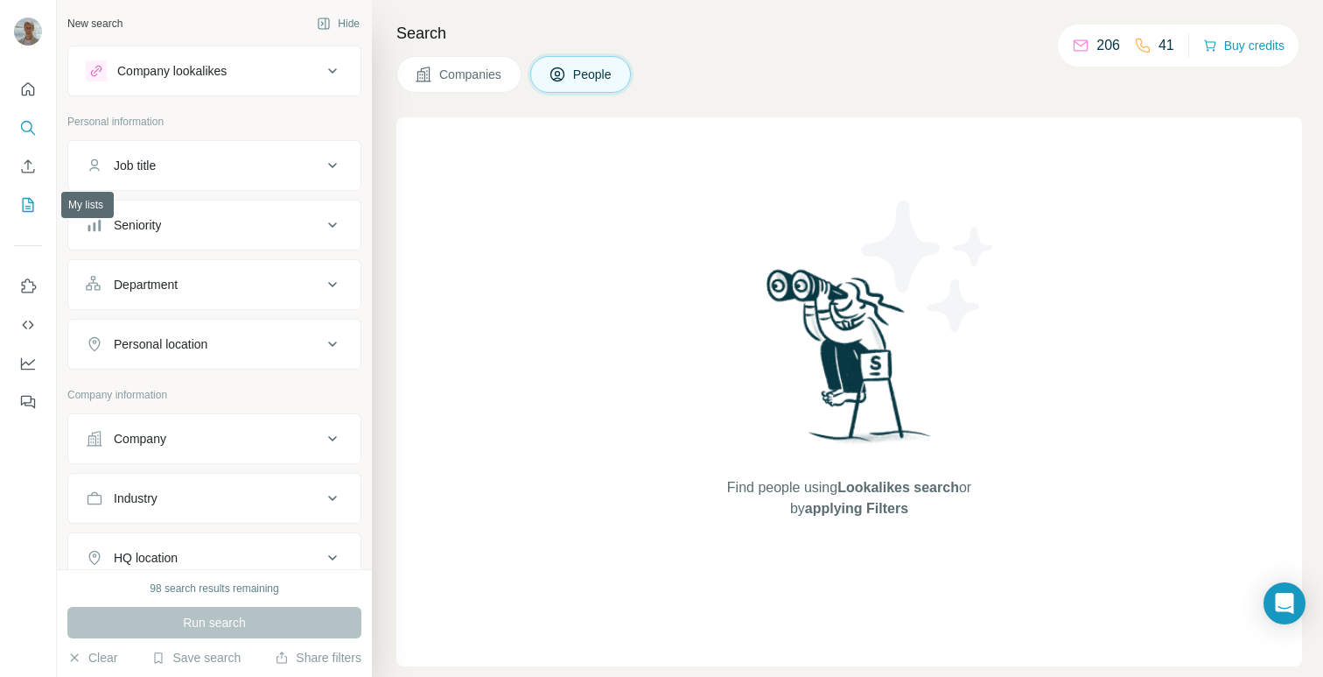
click at [25, 201] on icon "My lists" at bounding box center [28, 205] width 18 height 18
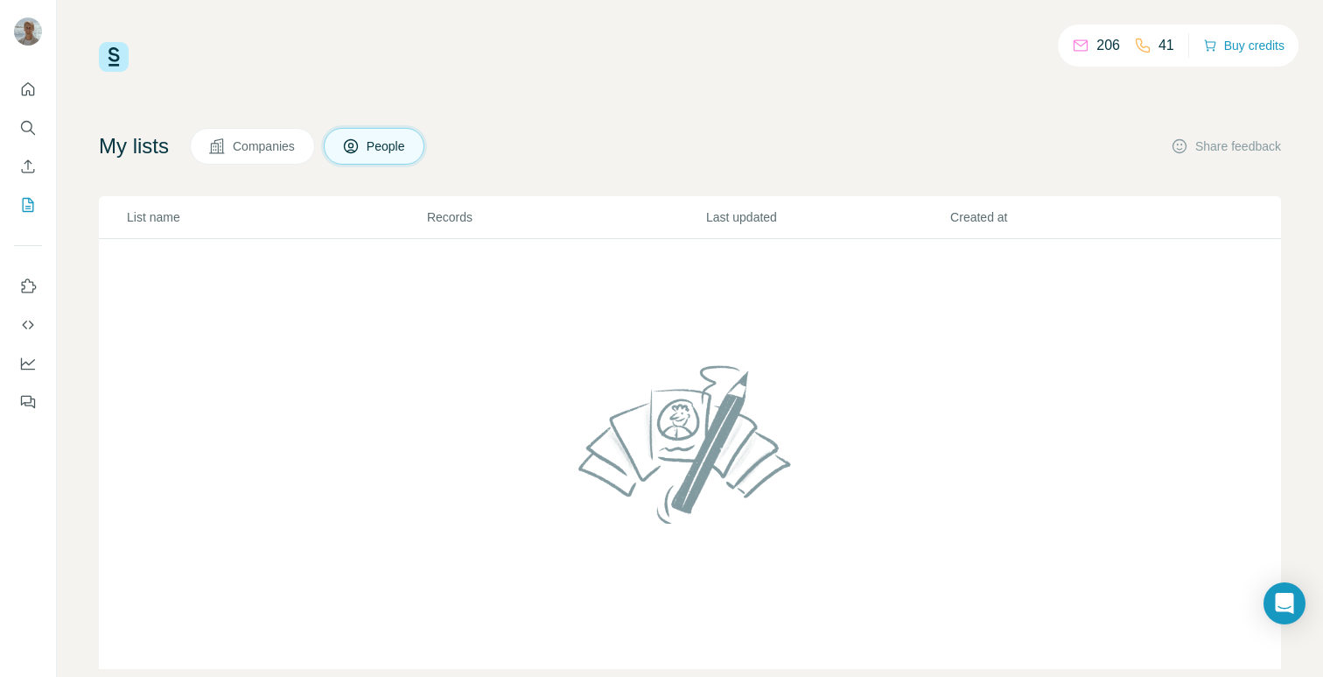
click at [391, 156] on button "People" at bounding box center [375, 146] width 102 height 37
click at [270, 152] on span "Companies" at bounding box center [265, 146] width 64 height 18
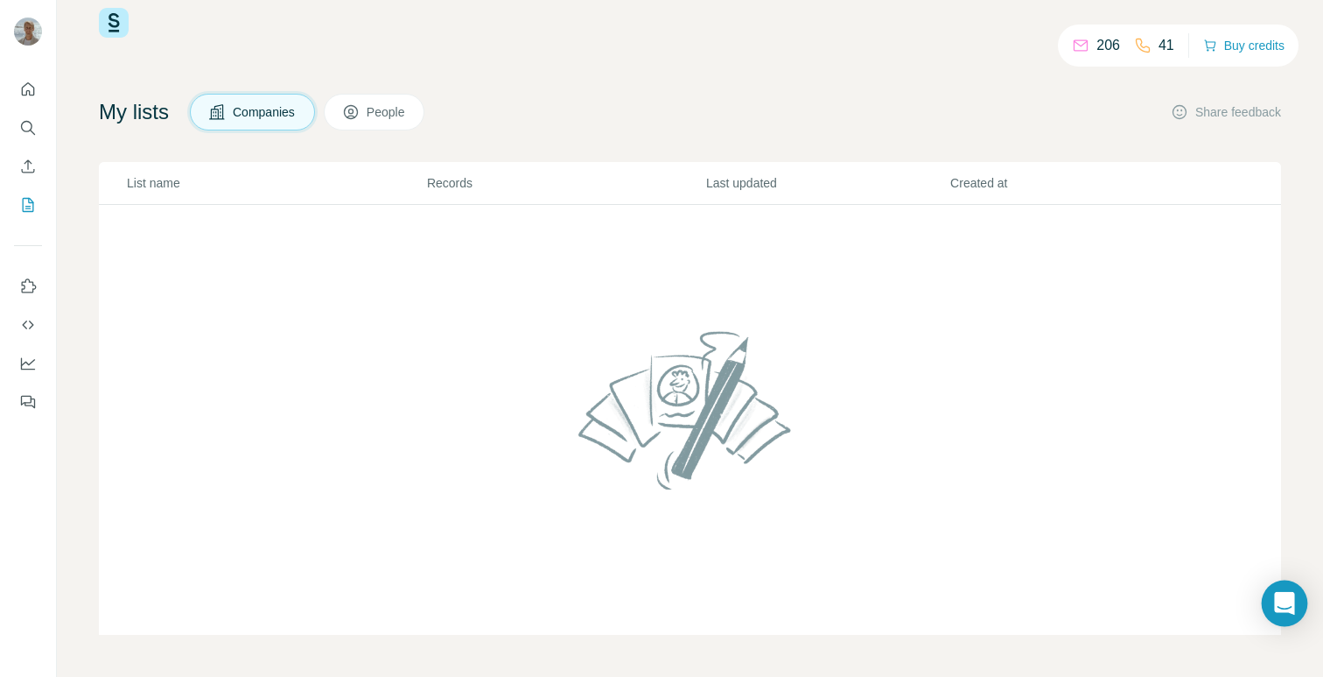
click at [1287, 592] on div "Open Intercom Messenger" at bounding box center [1285, 603] width 46 height 46
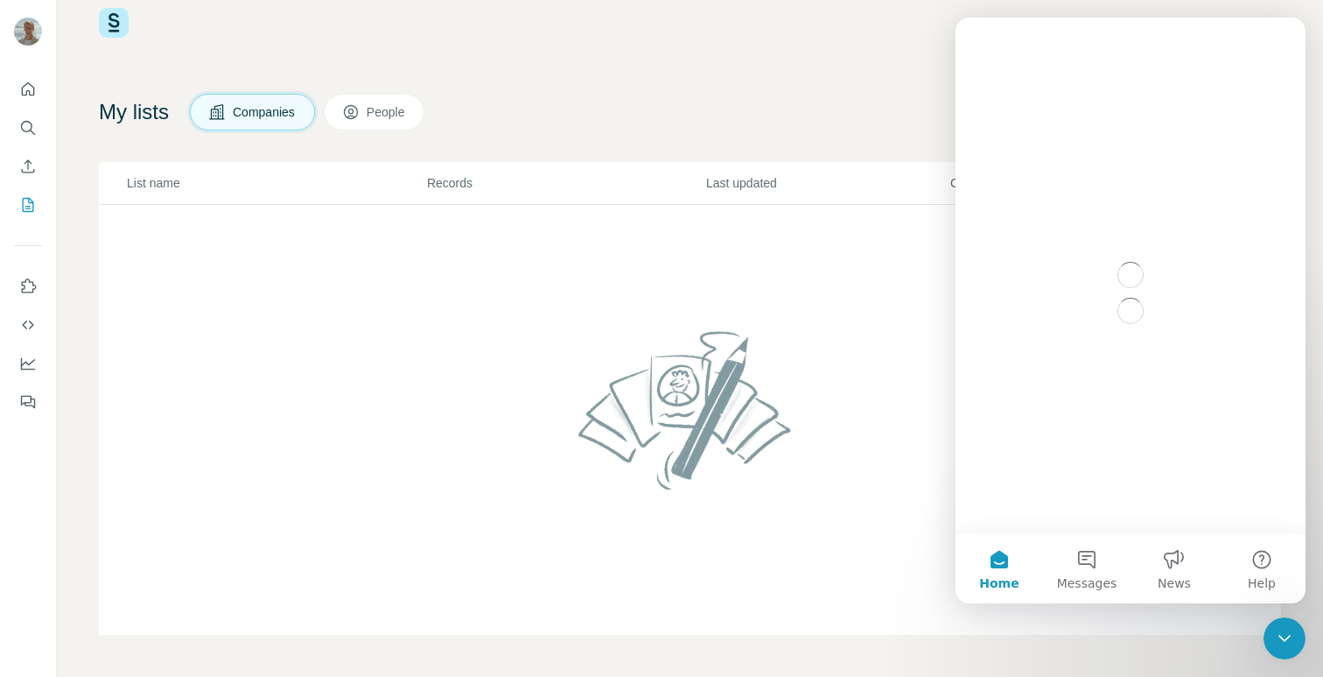
scroll to position [0, 0]
click at [1095, 568] on button "Messages" at bounding box center [1087, 568] width 88 height 70
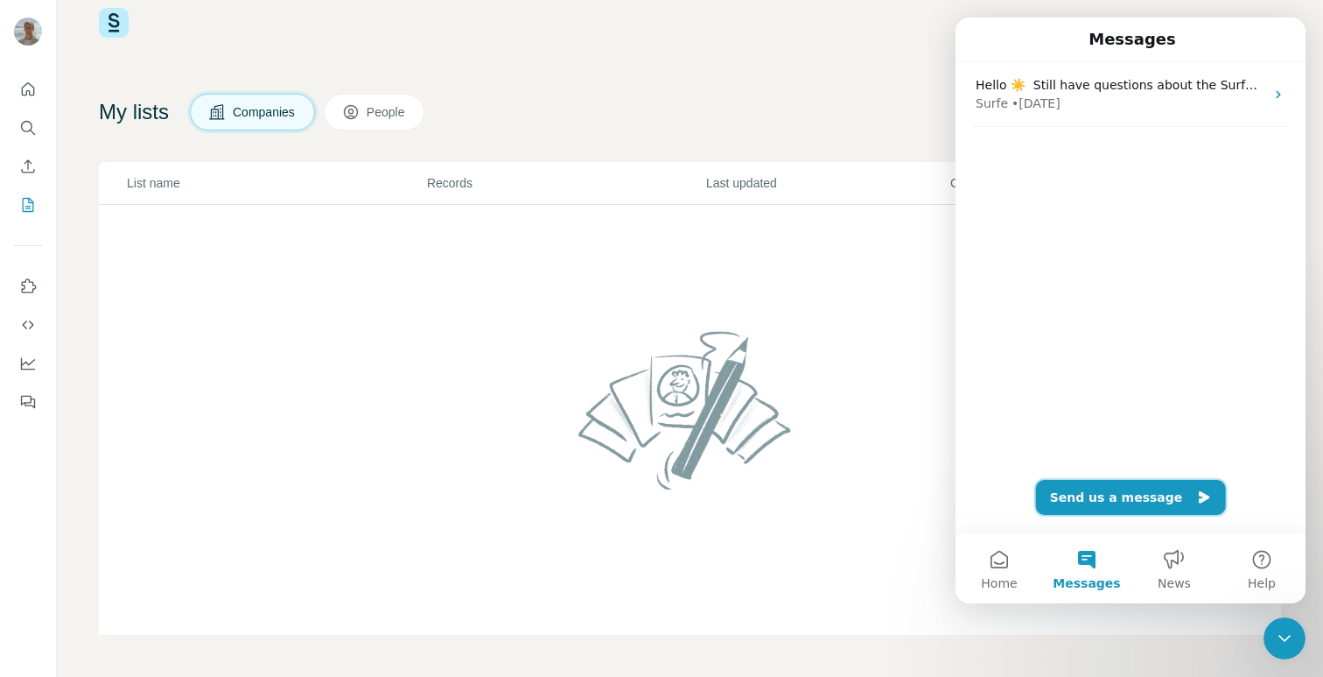
click at [1135, 498] on button "Send us a message" at bounding box center [1131, 497] width 190 height 35
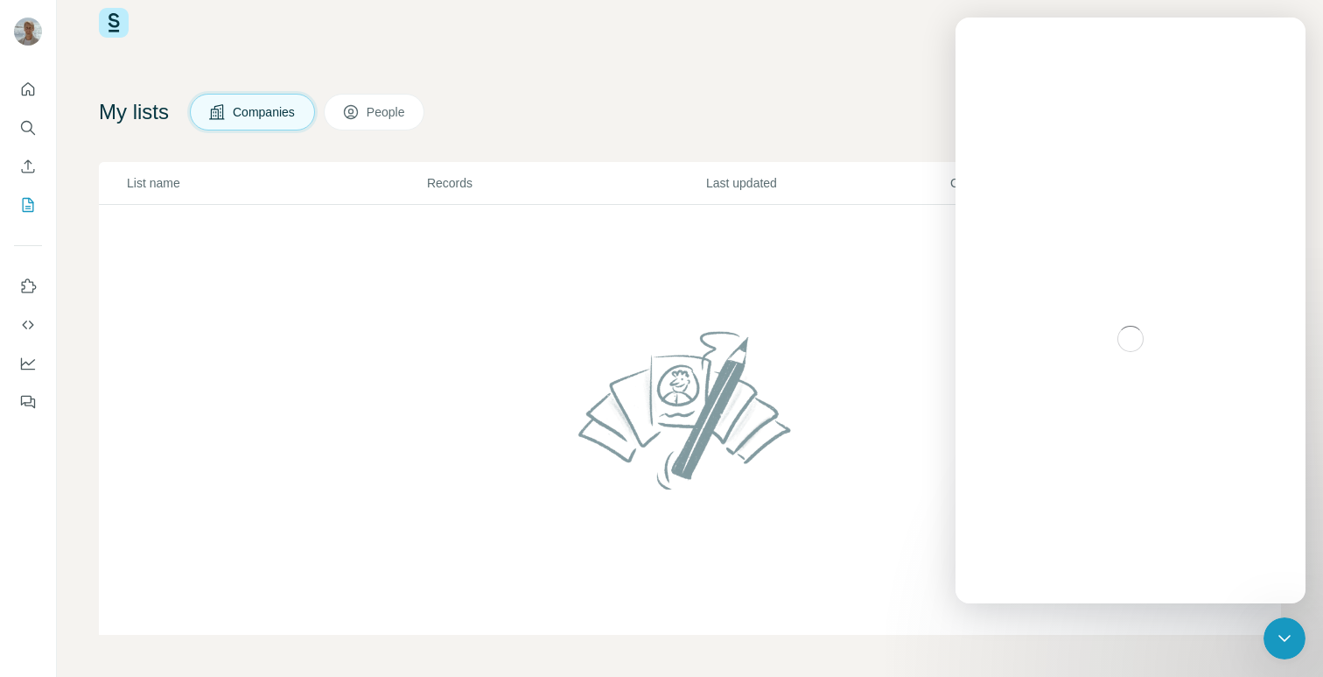
click at [879, 98] on div "My lists Companies People Share feedback" at bounding box center [690, 112] width 1182 height 37
click at [811, 114] on div "My lists Companies People Share feedback" at bounding box center [690, 112] width 1182 height 37
click at [876, 95] on div "My lists Companies People Share feedback" at bounding box center [690, 112] width 1182 height 37
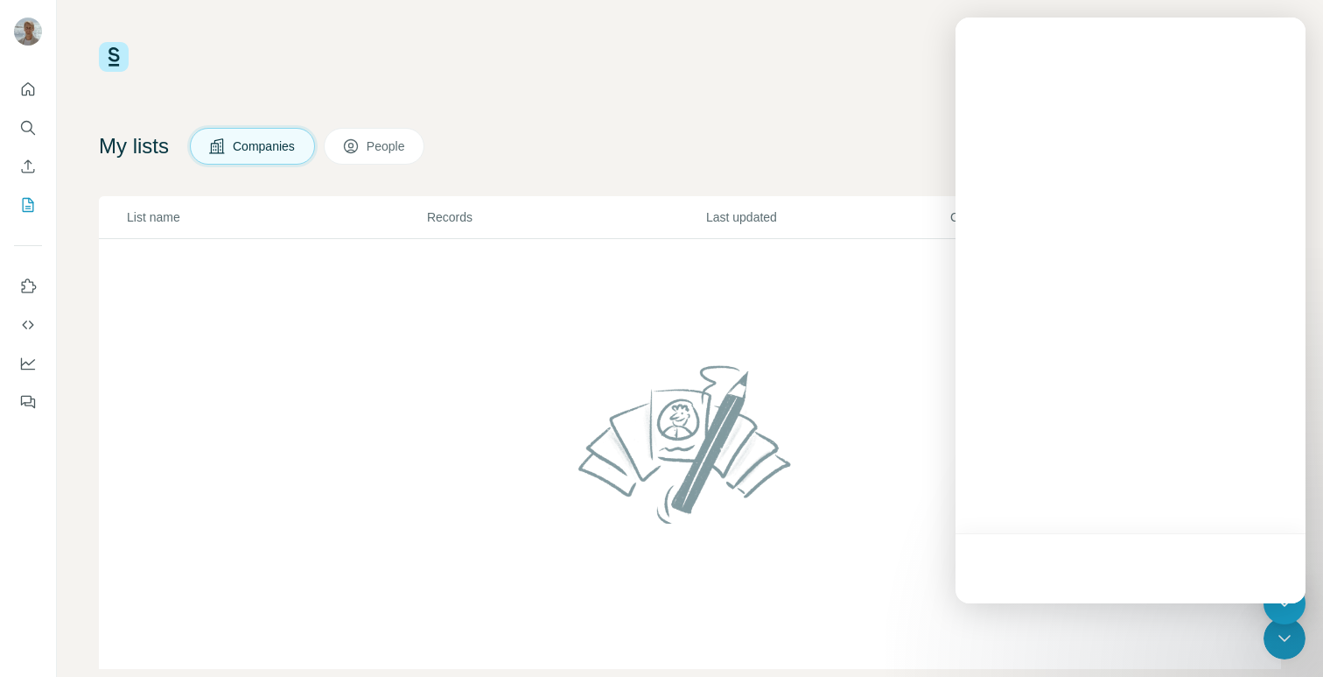
scroll to position [34, 0]
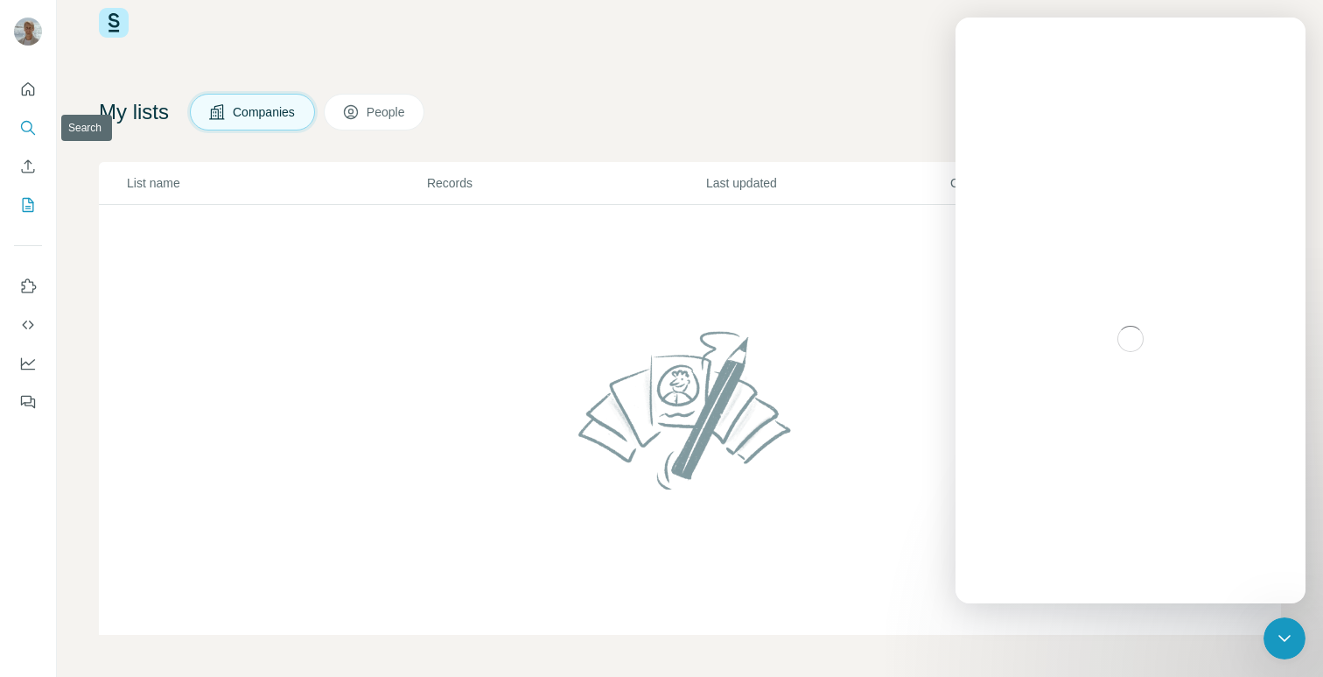
click at [29, 130] on icon "Search" at bounding box center [26, 126] width 11 height 11
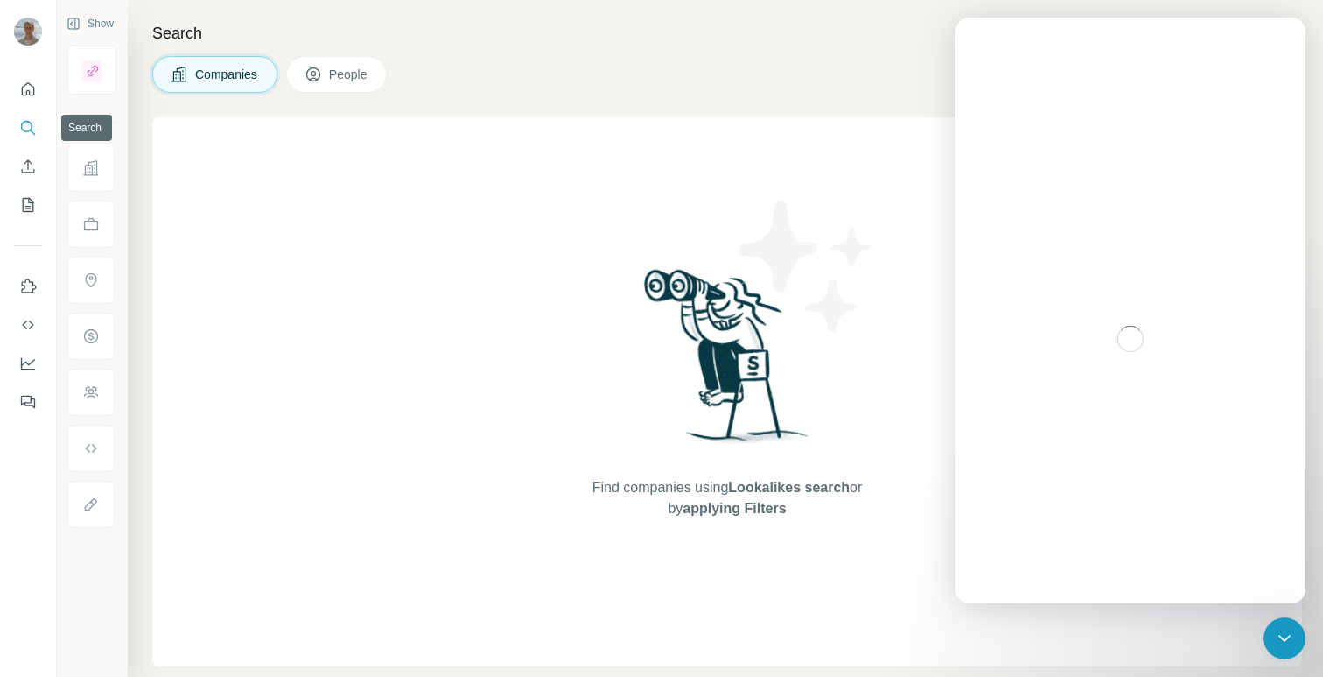
click at [23, 128] on icon "Search" at bounding box center [28, 128] width 18 height 18
click at [30, 89] on icon "Quick start" at bounding box center [28, 90] width 18 height 18
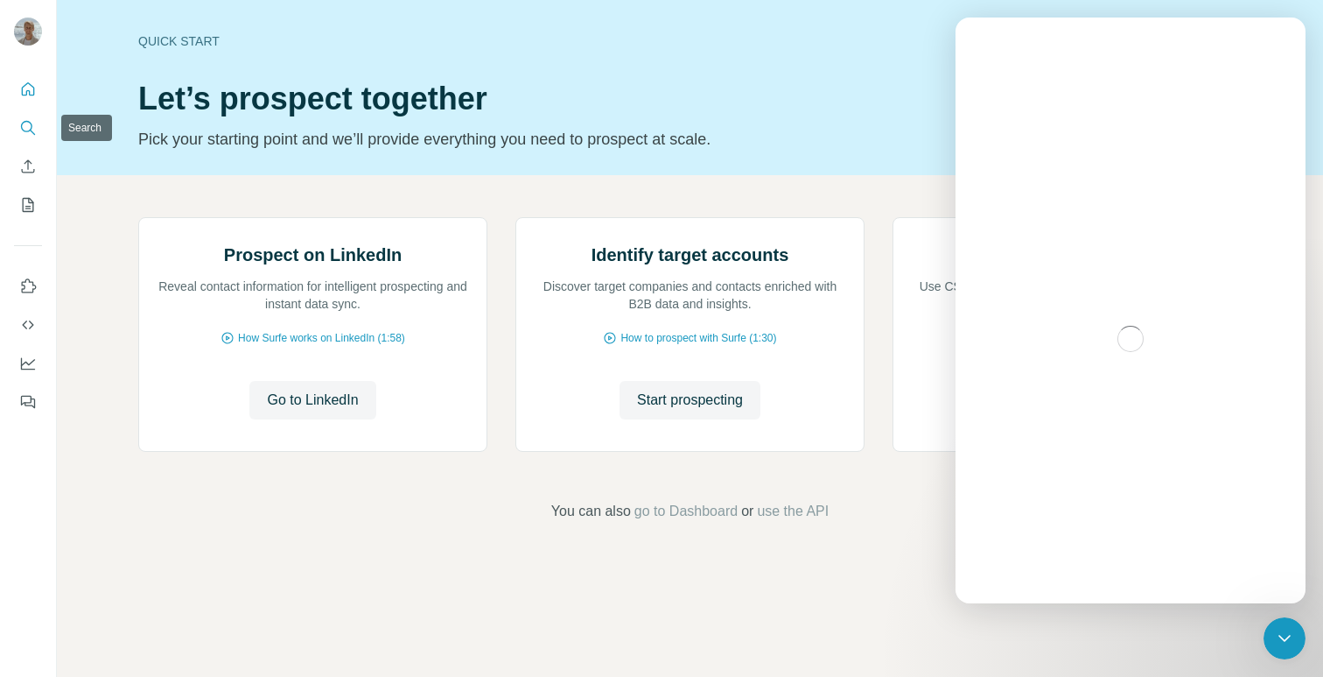
click at [22, 137] on button "Search" at bounding box center [28, 128] width 28 height 32
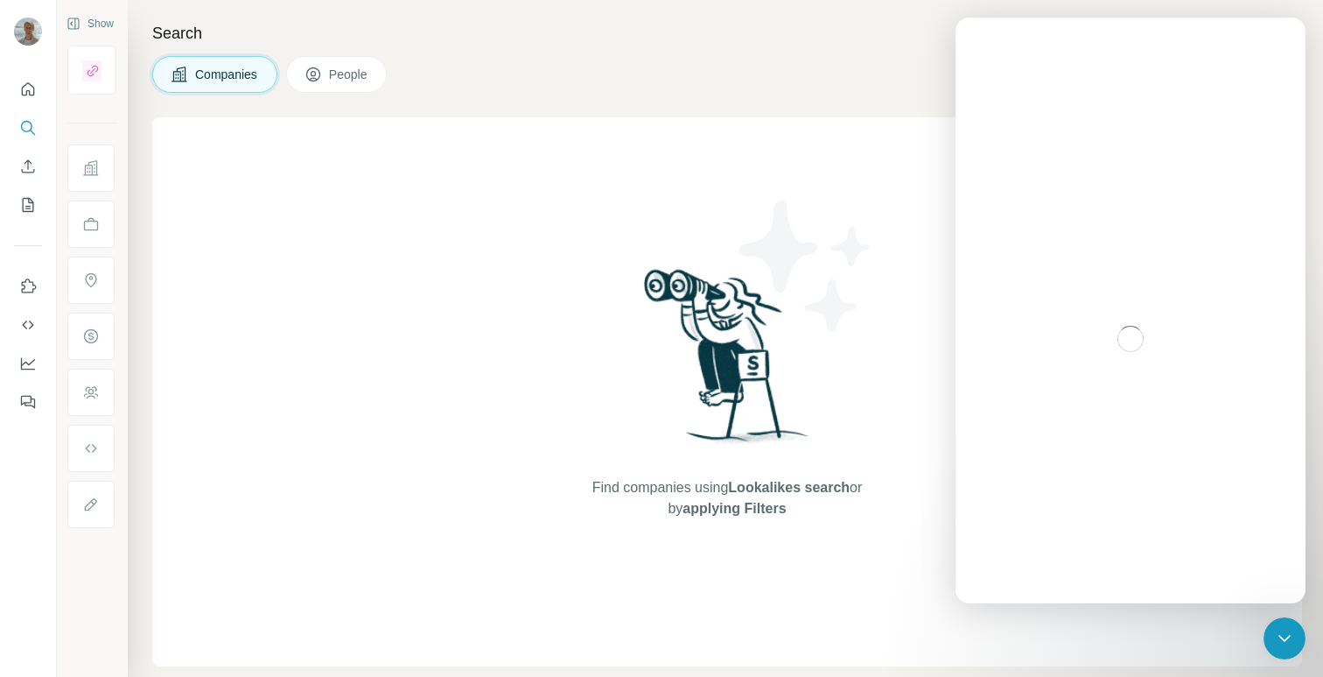
click at [1276, 636] on icon "Close Intercom Messenger" at bounding box center [1284, 637] width 21 height 21
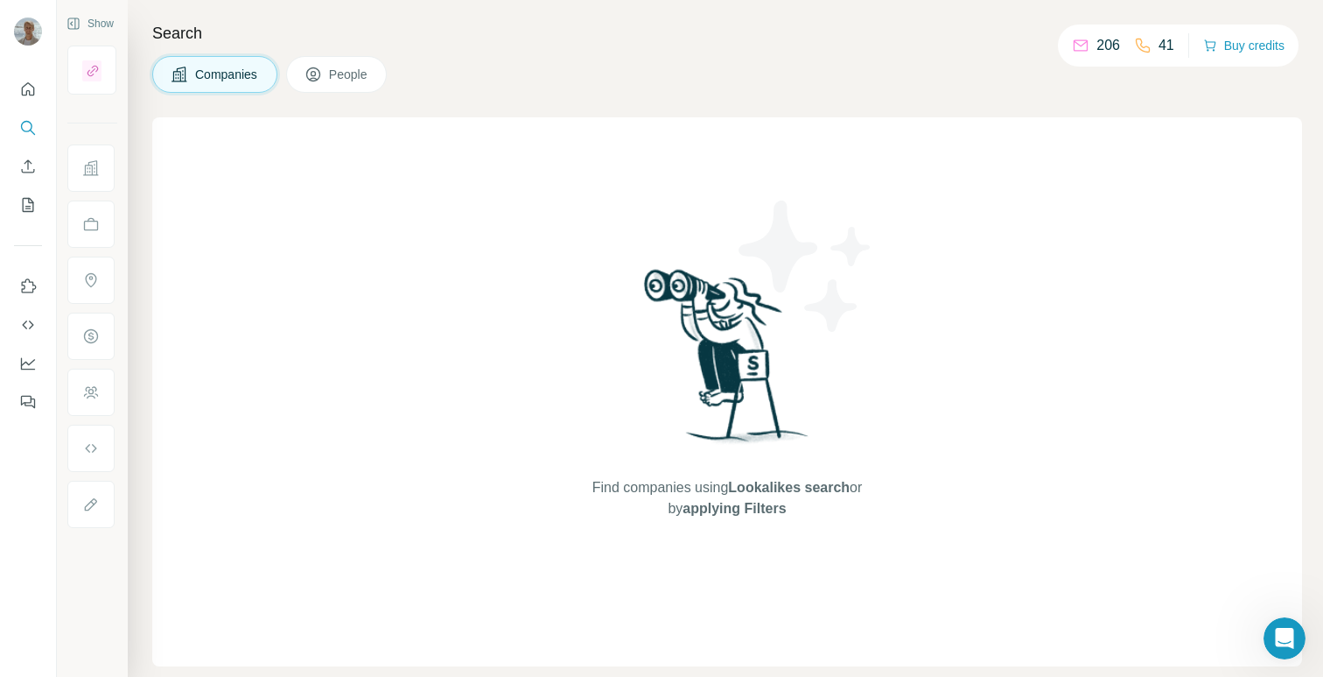
click at [1289, 637] on icon "Open Intercom Messenger" at bounding box center [1285, 638] width 29 height 29
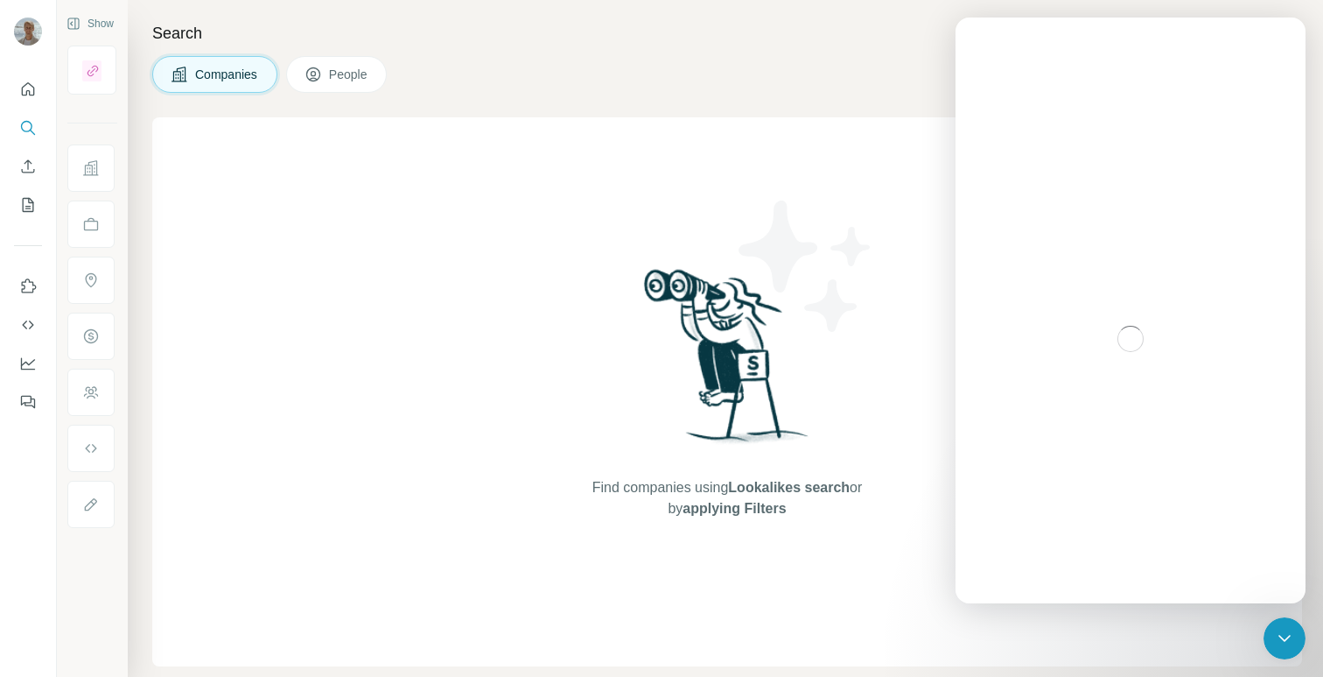
click at [1289, 637] on icon "Close Intercom Messenger" at bounding box center [1284, 637] width 21 height 21
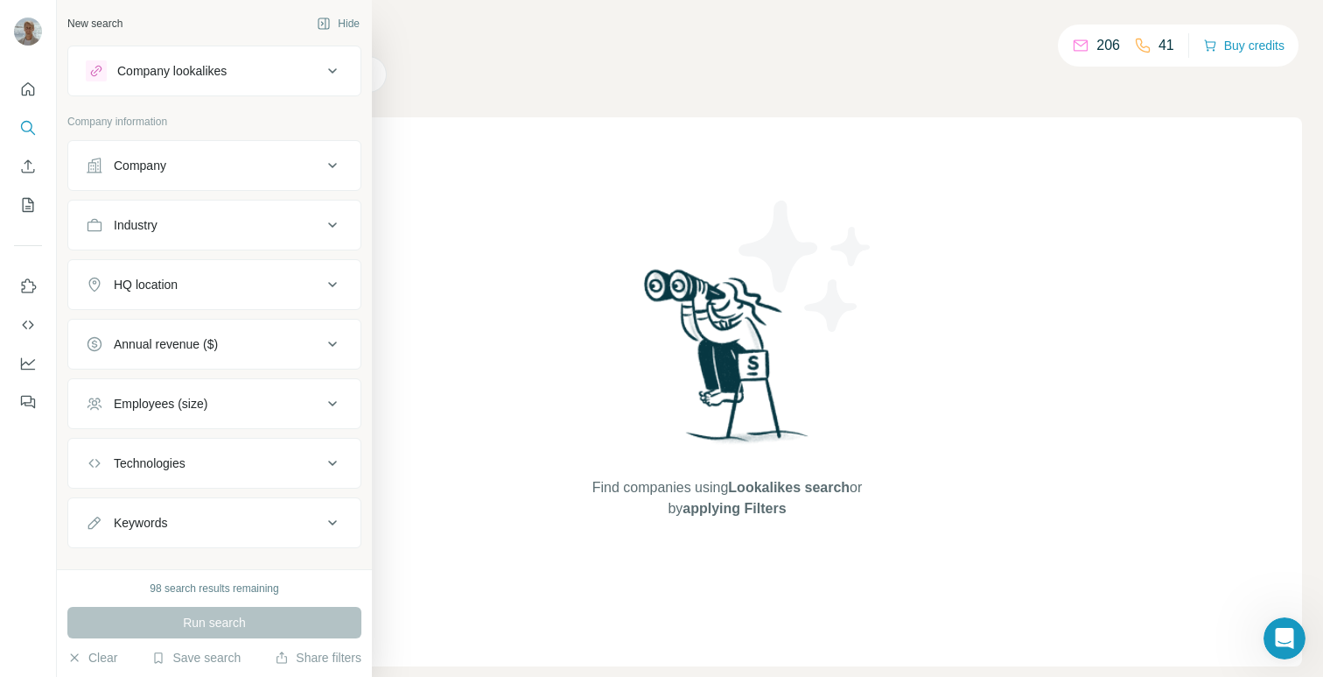
scroll to position [28, 0]
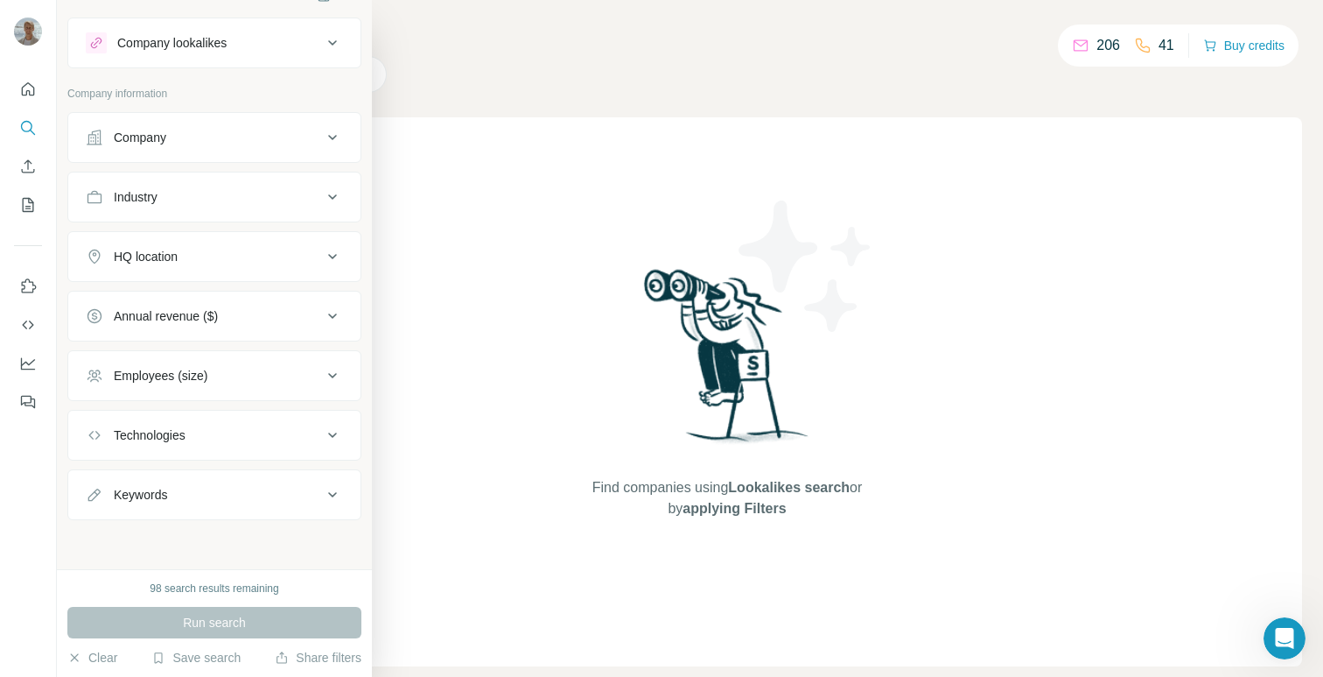
click at [214, 641] on div "98 search results remaining Run search Clear Save search Share filters" at bounding box center [214, 623] width 315 height 108
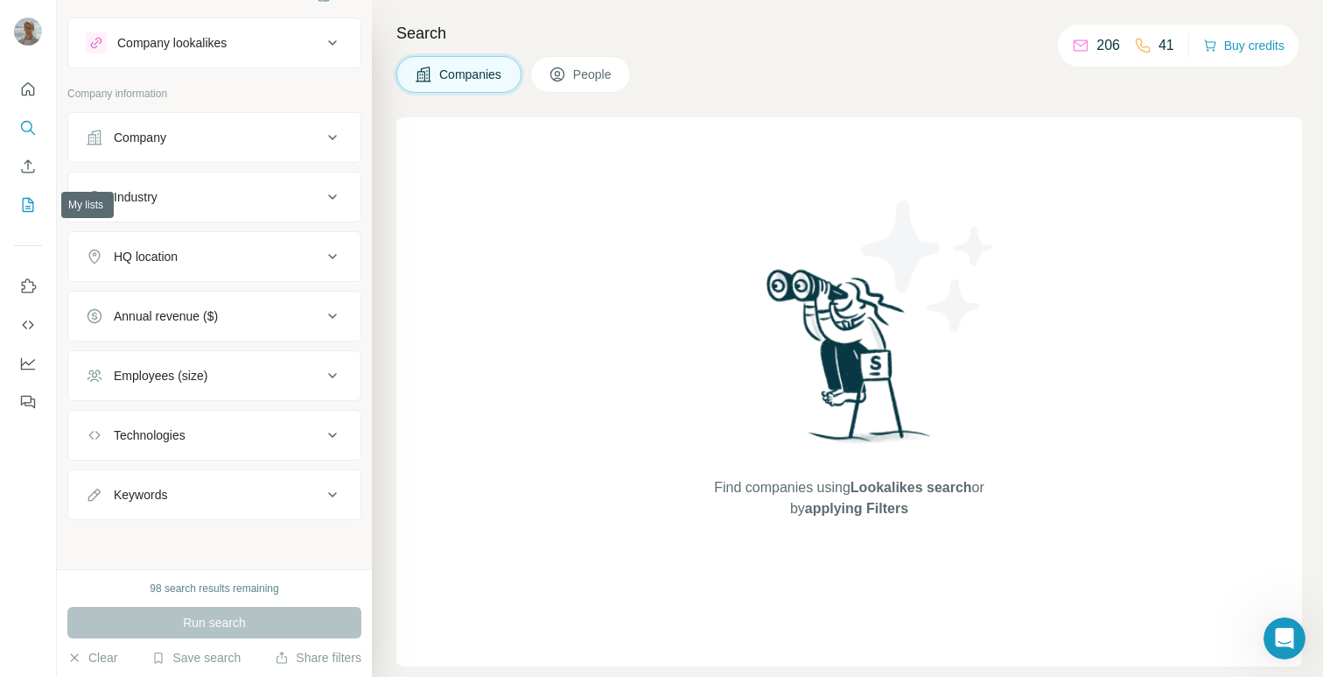
click at [26, 203] on icon "My lists" at bounding box center [28, 205] width 18 height 18
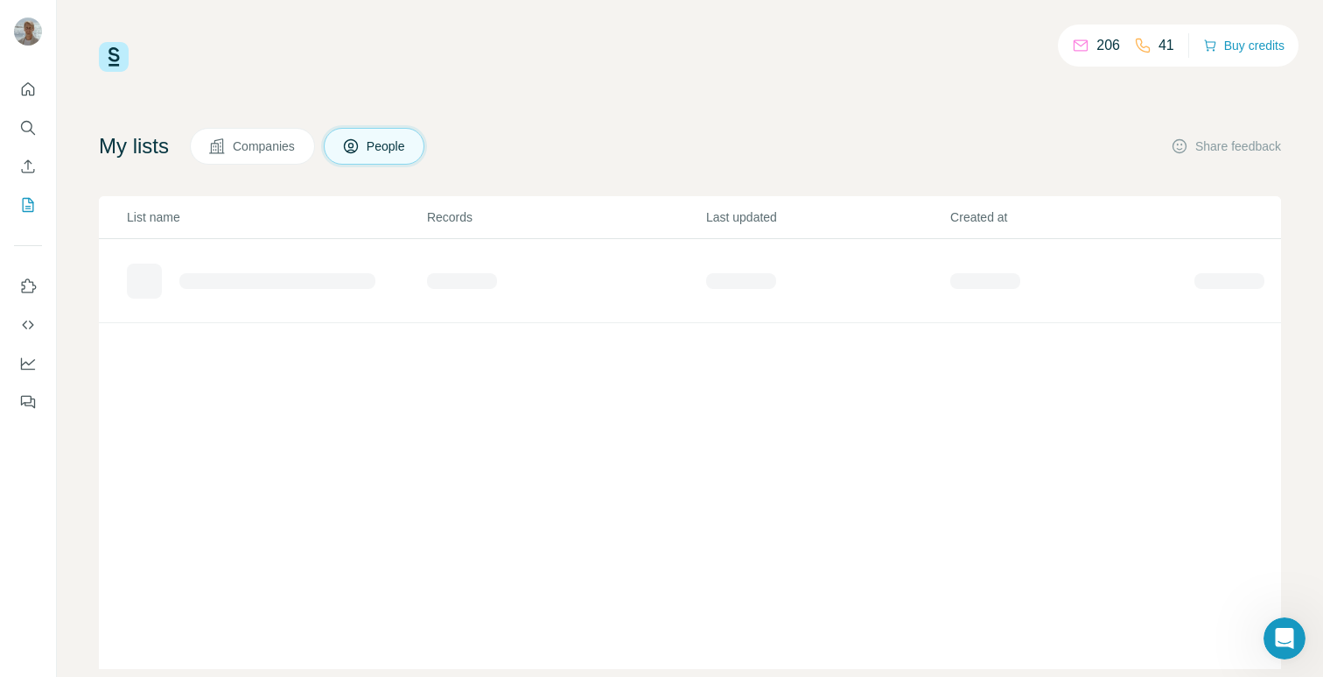
click at [145, 154] on h4 "My lists" at bounding box center [134, 146] width 70 height 28
click at [164, 284] on div "Added from ICP Finder" at bounding box center [276, 274] width 298 height 28
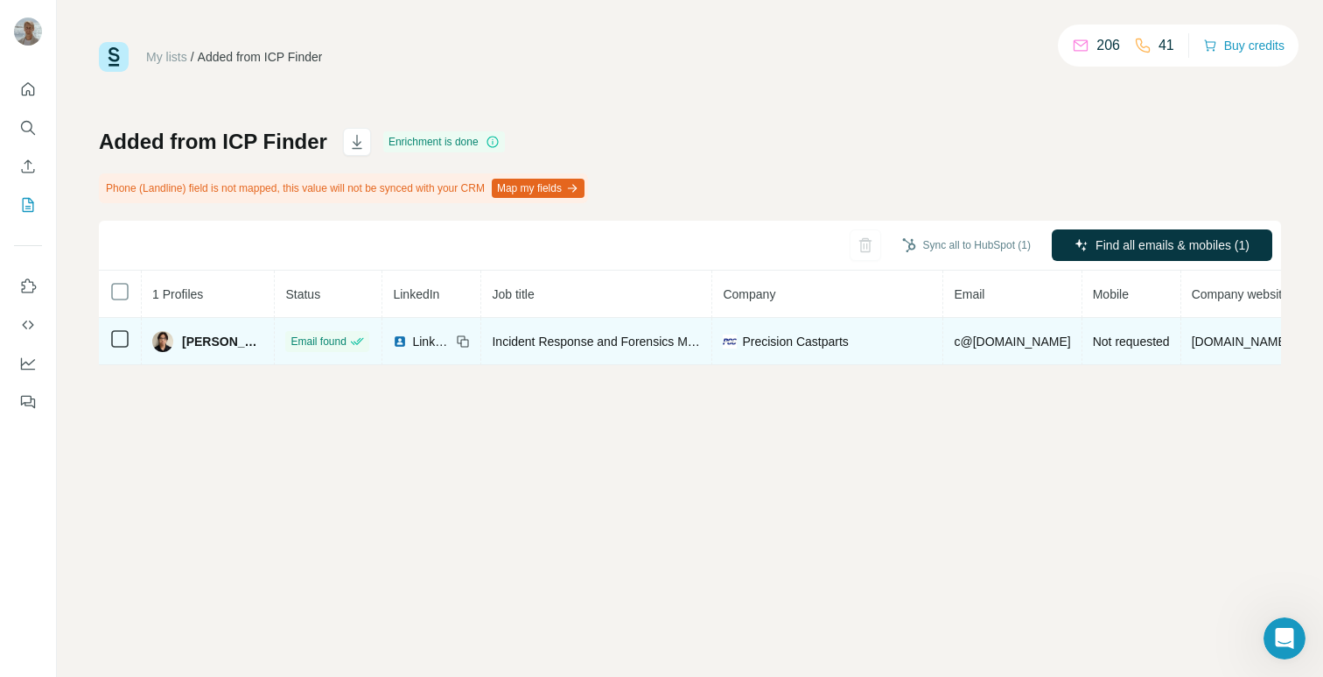
click at [982, 343] on span "c@[DOMAIN_NAME]" at bounding box center [1012, 341] width 116 height 14
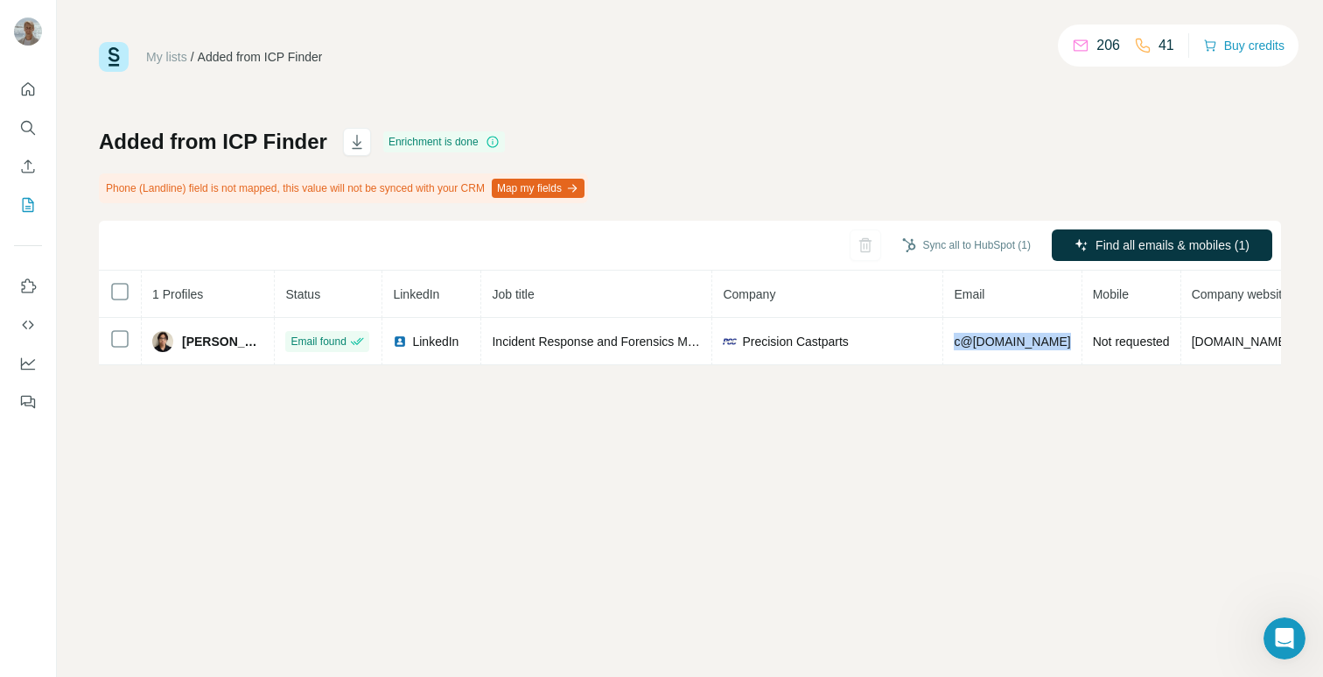
copy span "c@[DOMAIN_NAME]"
